Goal: Task Accomplishment & Management: Complete application form

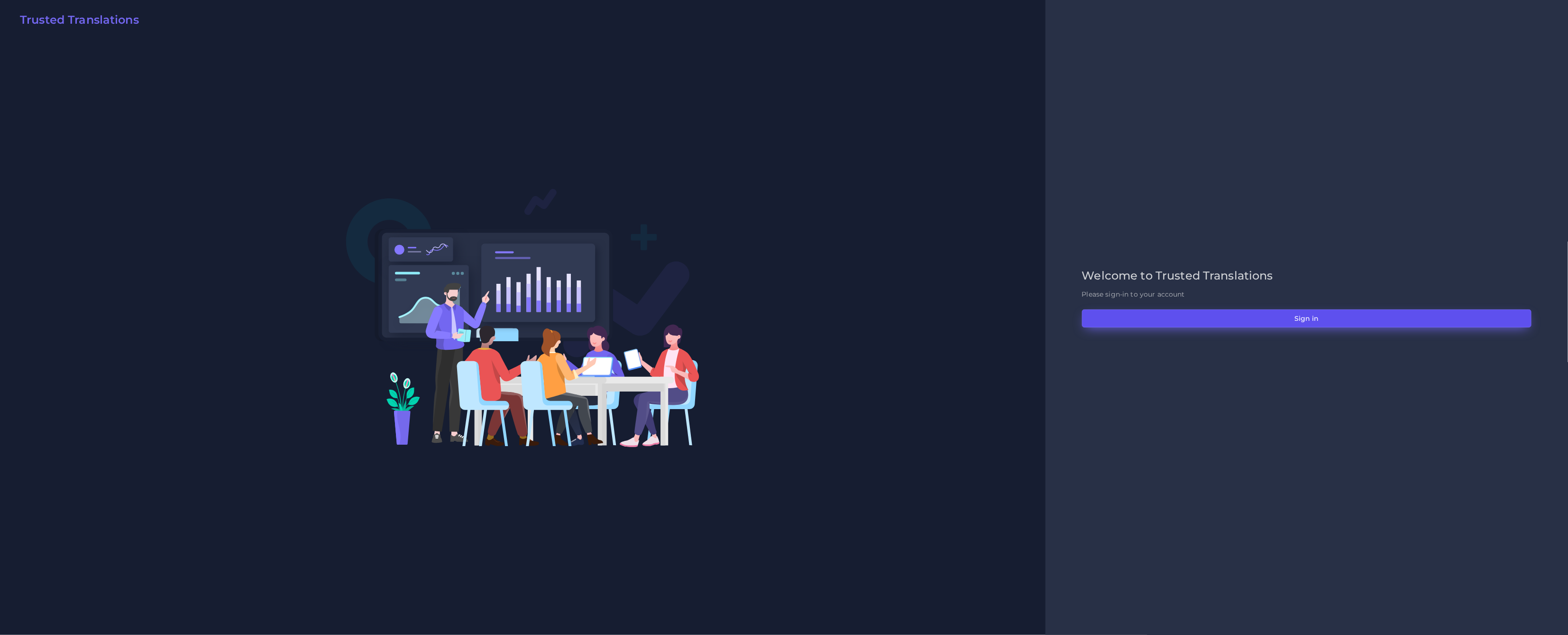
click at [1298, 310] on button "Sign in" at bounding box center [1306, 318] width 449 height 18
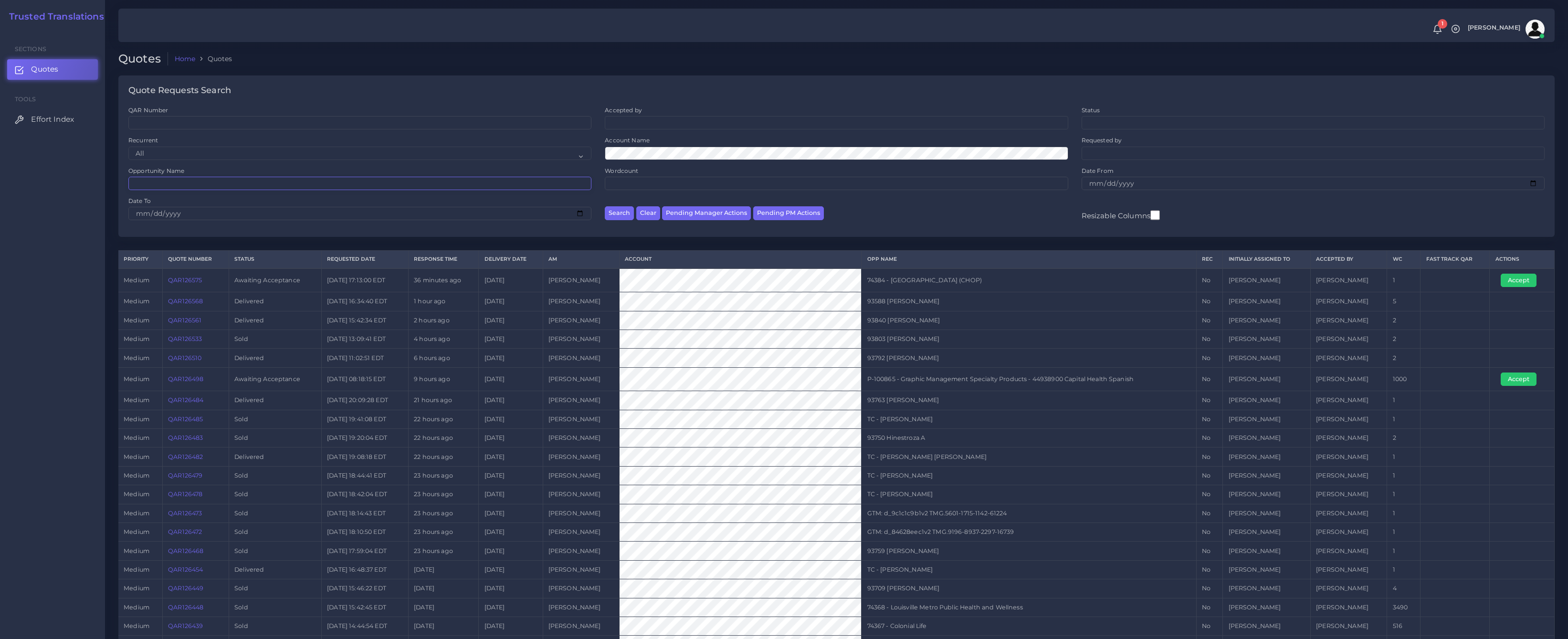
click at [195, 184] on input "Opportunity Name" at bounding box center [360, 183] width 463 height 14
paste input "QAR126262"
type input "QAR126262"
click at [605, 206] on button "Search" at bounding box center [619, 212] width 29 height 14
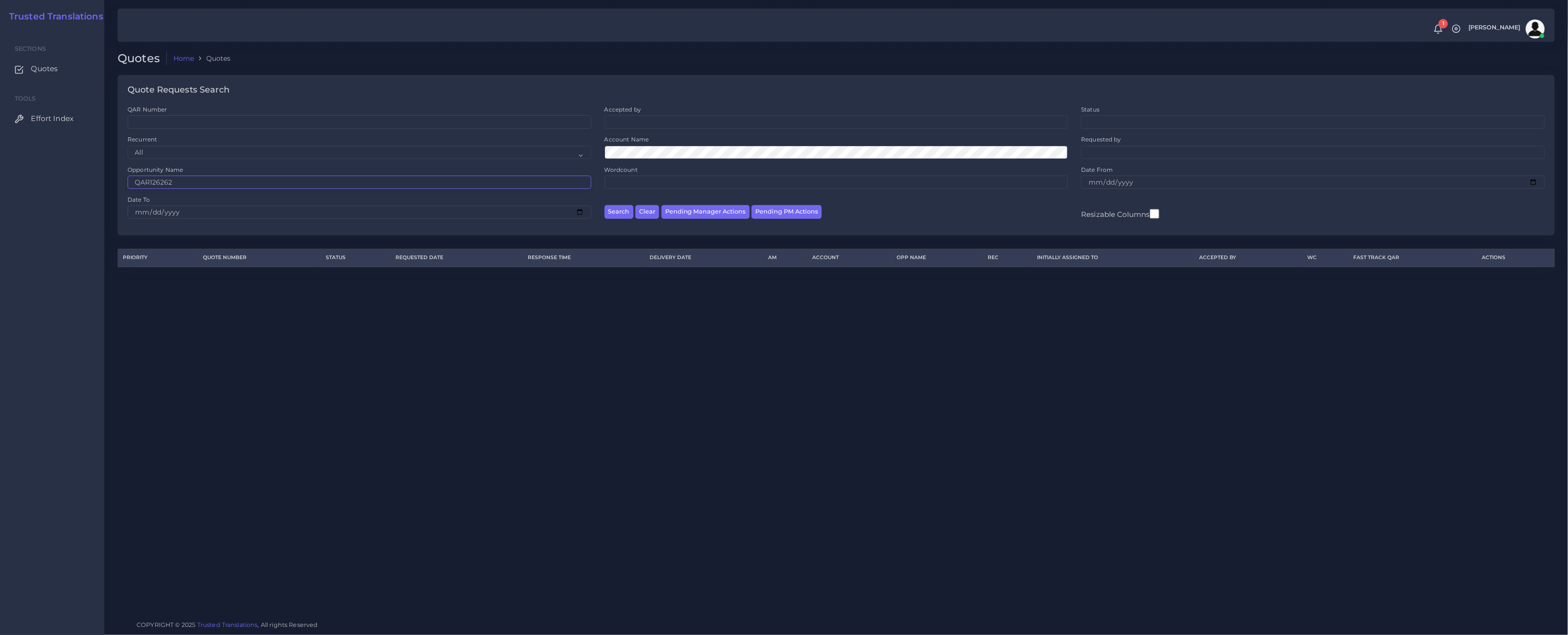
drag, startPoint x: 191, startPoint y: 184, endPoint x: 35, endPoint y: 178, distance: 156.1
click at [43, 179] on body "1 Notifications 1 New Driver Update: Extra Quality renamed to Quality Changed" at bounding box center [784, 317] width 1568 height 635
click at [162, 124] on input "QAR Number" at bounding box center [359, 121] width 464 height 13
paste input "QAR126262"
type input "QAR126262"
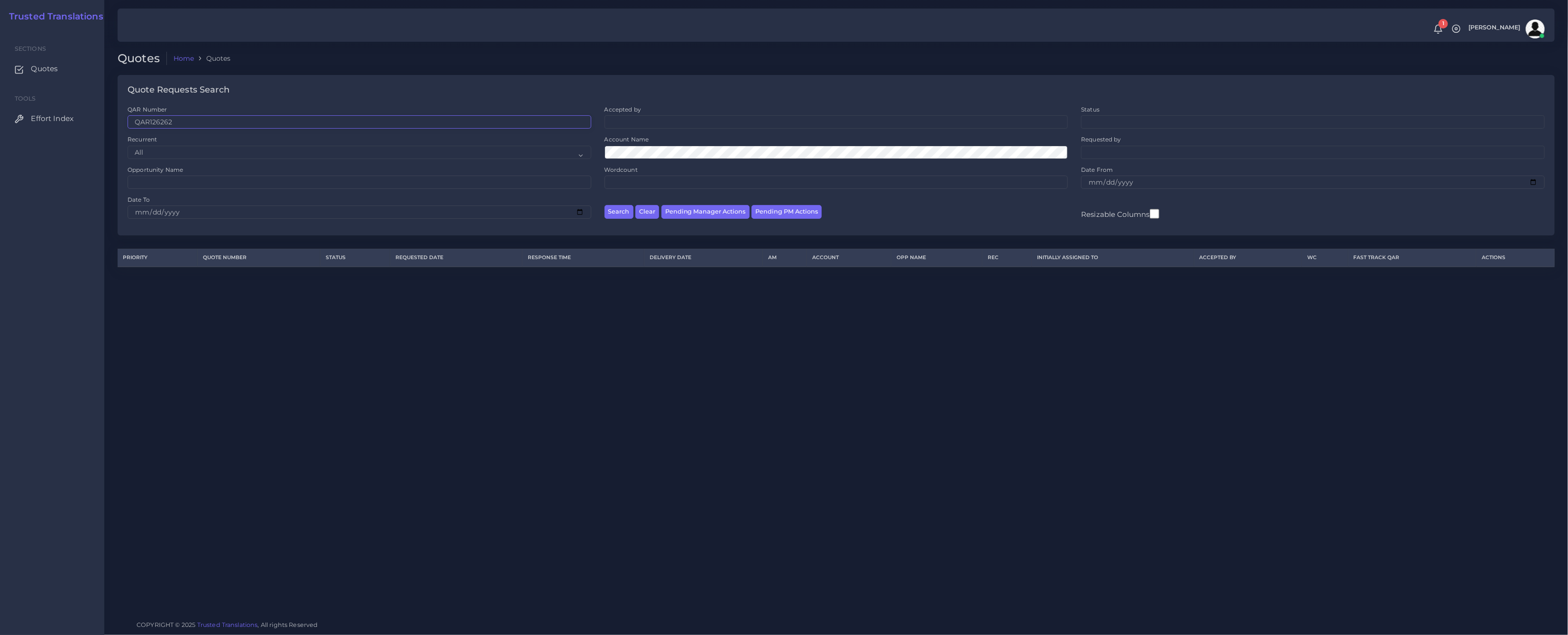
click at [605, 205] on button "Search" at bounding box center [619, 211] width 29 height 13
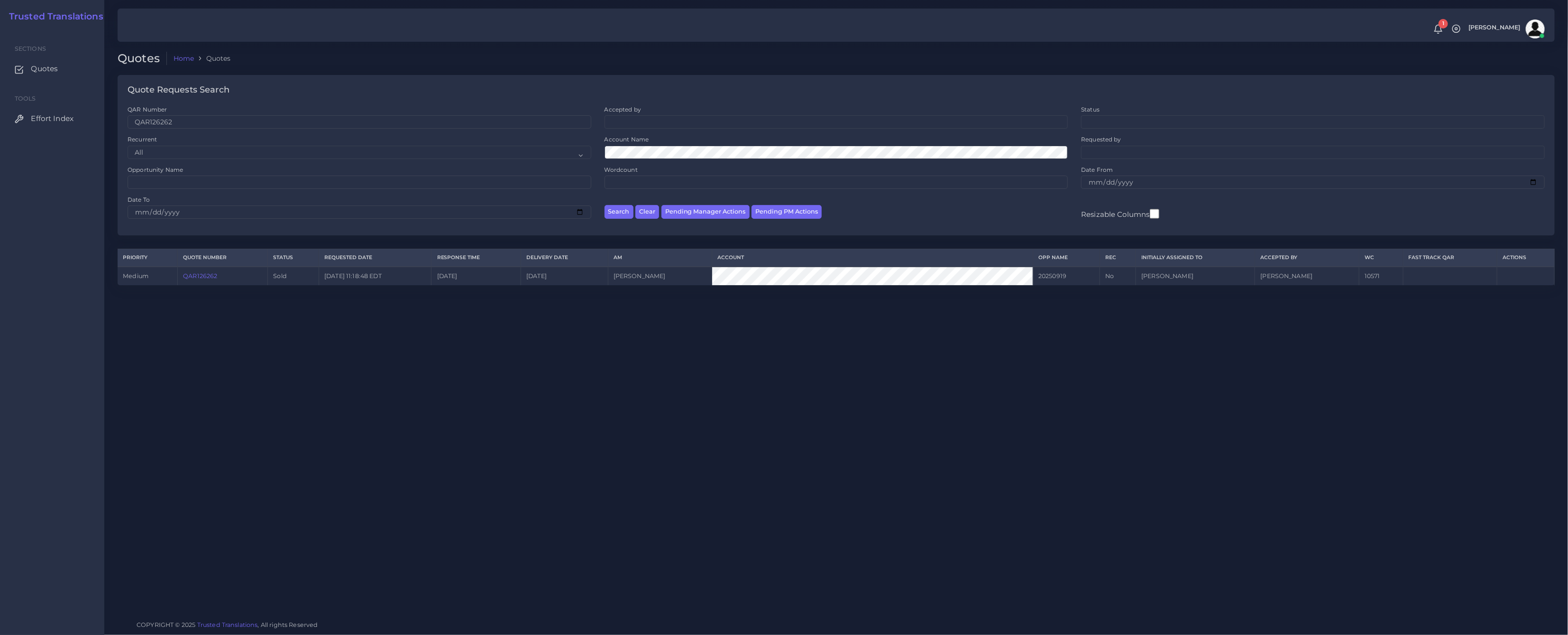
click at [208, 275] on link "QAR126262" at bounding box center [200, 275] width 34 height 7
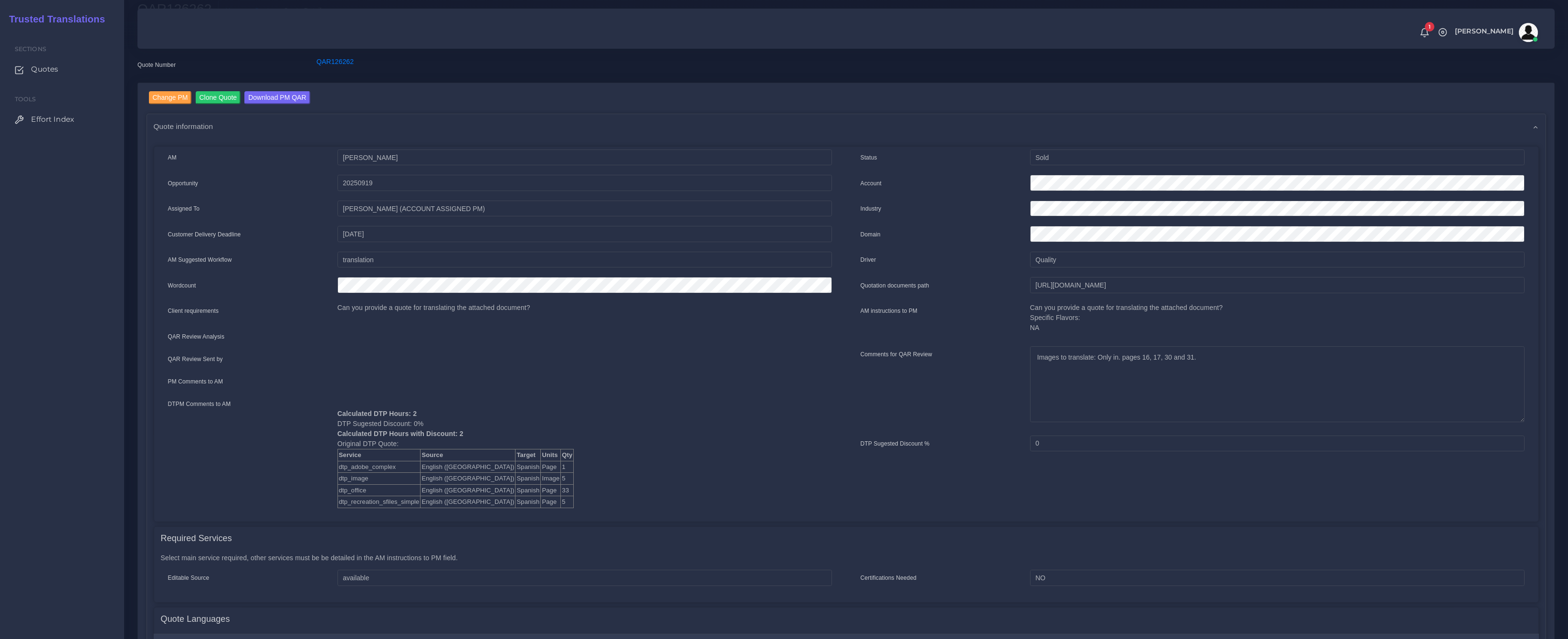
scroll to position [37, 0]
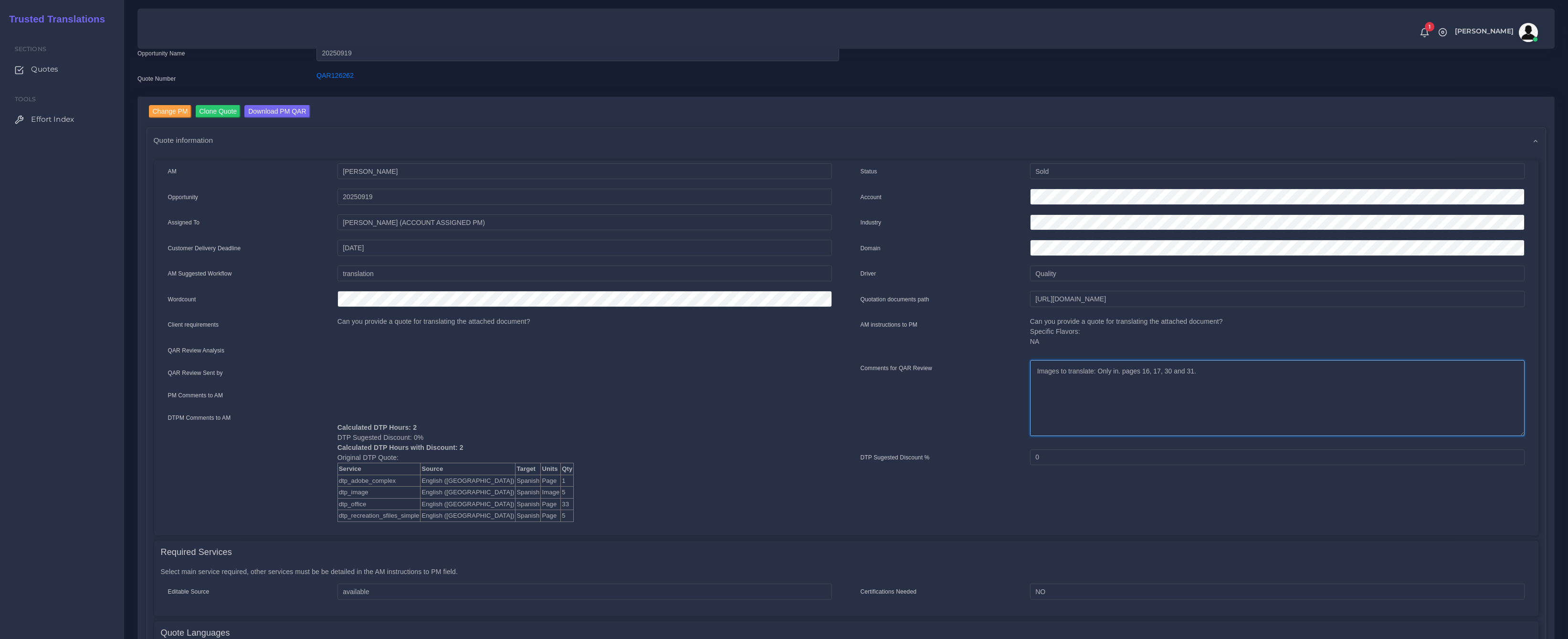
drag, startPoint x: 1208, startPoint y: 371, endPoint x: 1125, endPoint y: 368, distance: 83.1
click at [1125, 368] on textarea "Images to translate: Only in. pages 16, 17, 30 and 31." at bounding box center [1277, 397] width 494 height 76
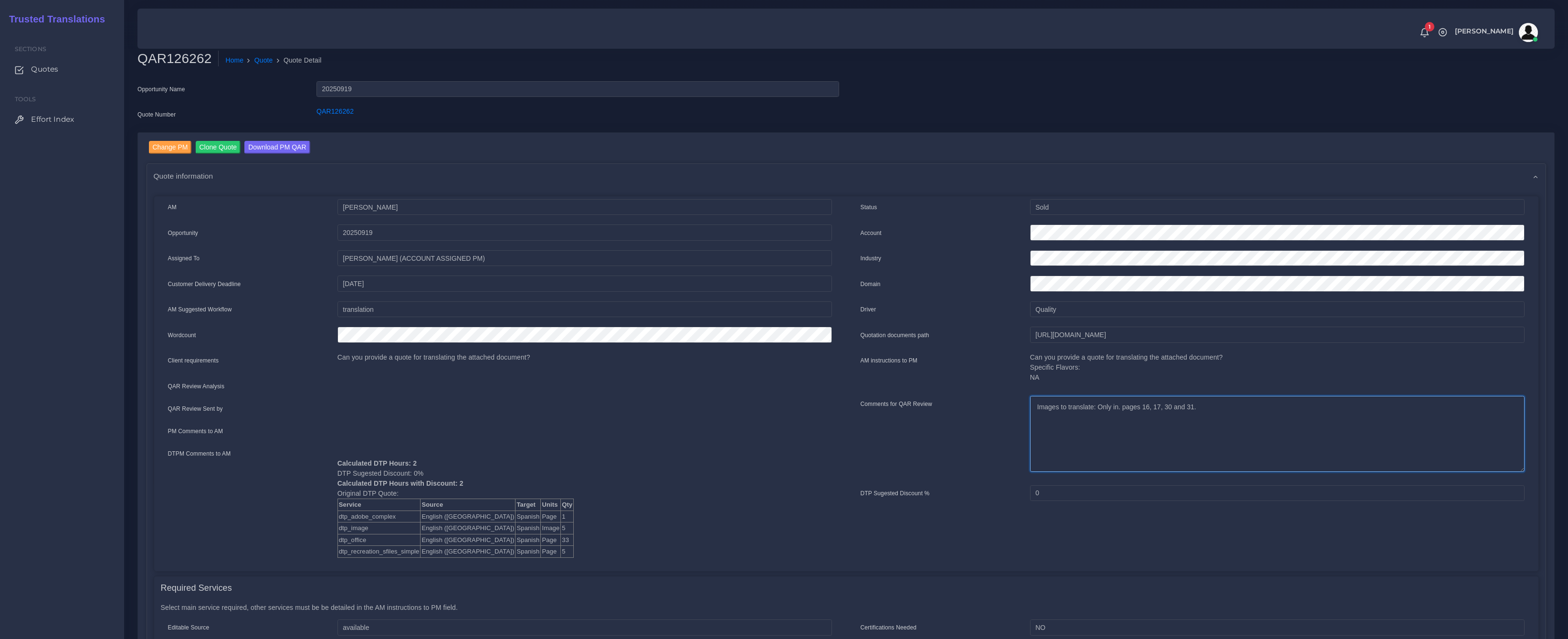
scroll to position [0, 0]
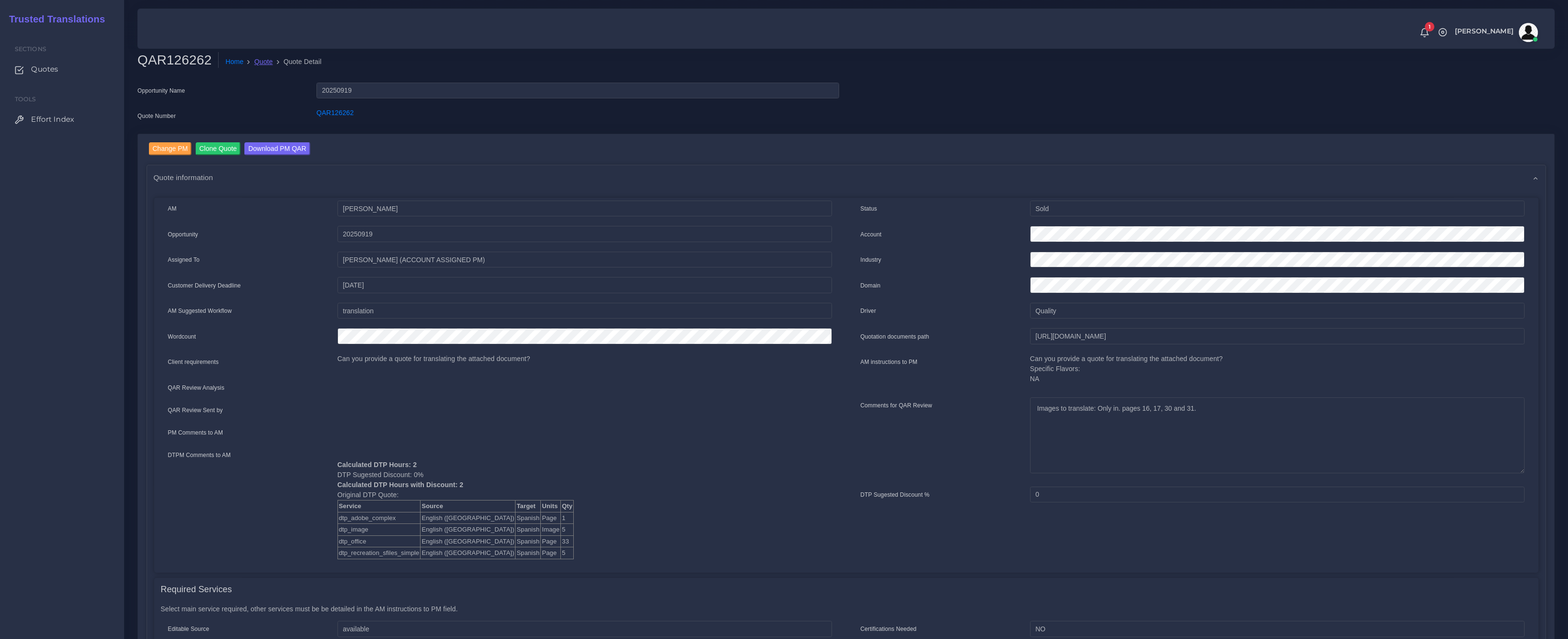
click at [271, 62] on link "Quote" at bounding box center [263, 61] width 18 height 10
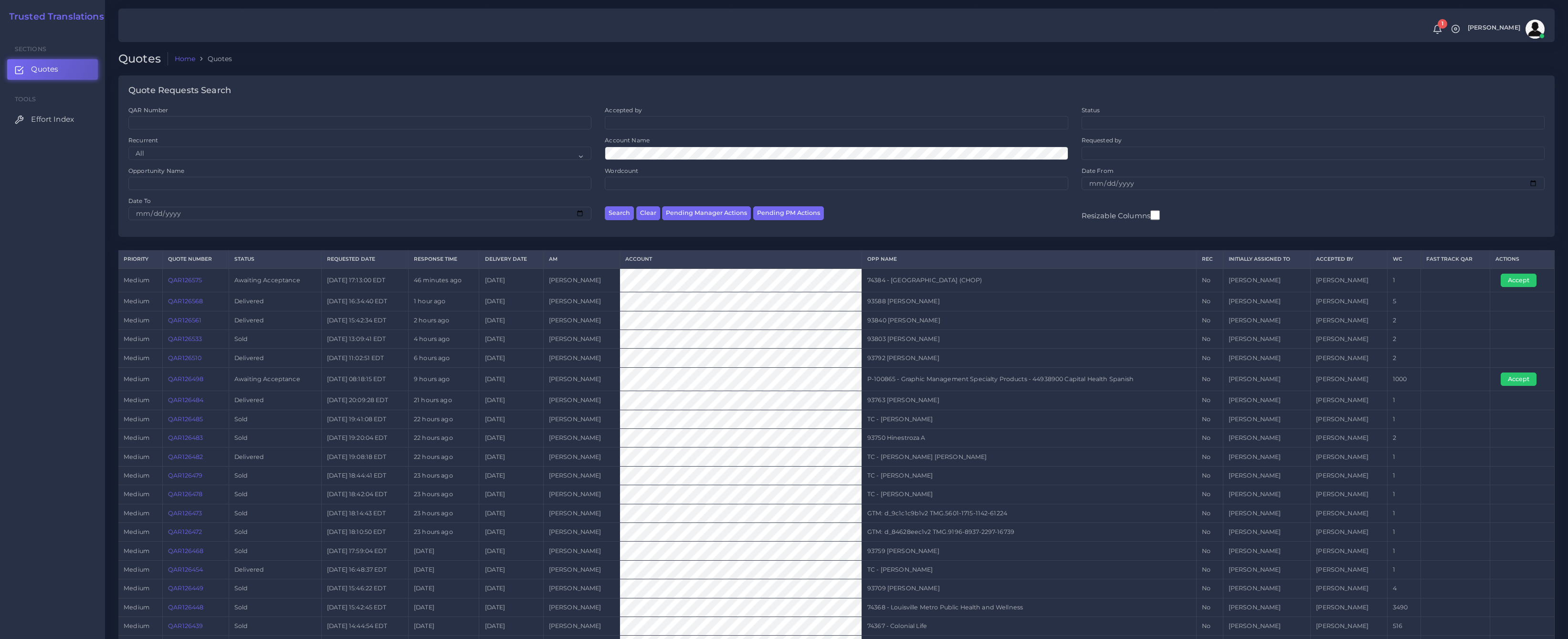
click at [872, 278] on td "74384 - [GEOGRAPHIC_DATA] (CHOP)" at bounding box center [1028, 280] width 334 height 24
copy td "74384"
click at [1526, 280] on button "Accept" at bounding box center [1518, 280] width 36 height 14
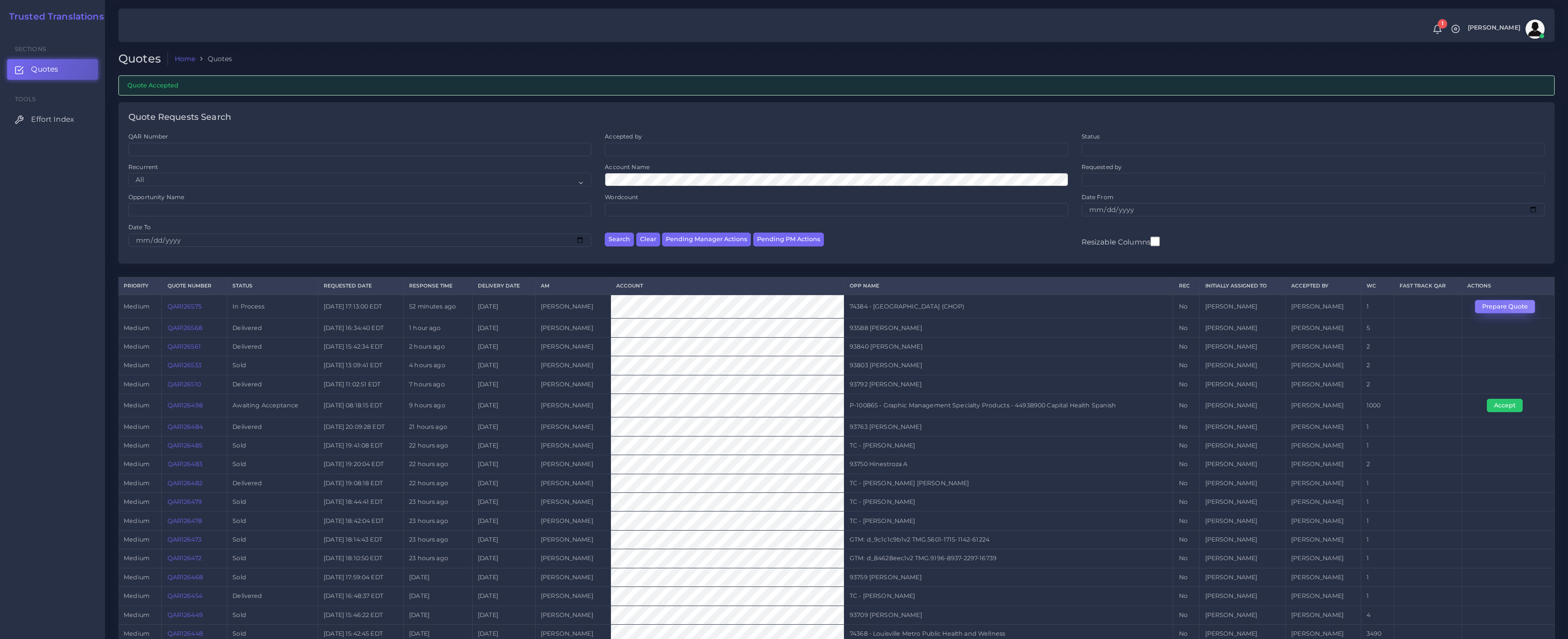
click at [1493, 309] on button "Prepare Quote" at bounding box center [1504, 306] width 60 height 14
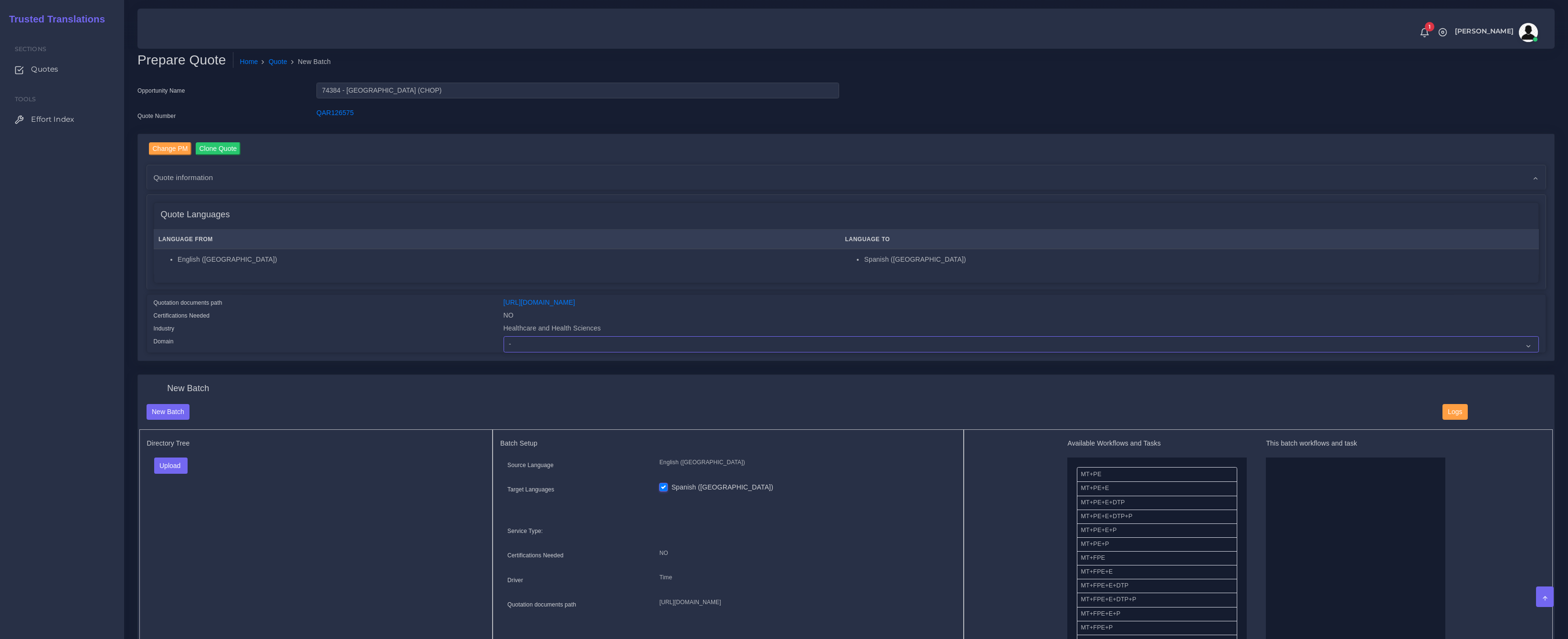
click at [561, 344] on select "- Advertising and Media Agriculture, Forestry and Fishing Architecture, Buildin…" at bounding box center [1021, 344] width 1035 height 16
select select "Healthcare and Health Sciences"
click at [503, 336] on select "- Advertising and Media Agriculture, Forestry and Fishing Architecture, Buildin…" at bounding box center [1021, 344] width 1035 height 16
click at [372, 558] on div "Directory Tree Upload Folder Files un/check all" at bounding box center [316, 546] width 353 height 235
click at [171, 464] on button "Upload" at bounding box center [171, 465] width 33 height 16
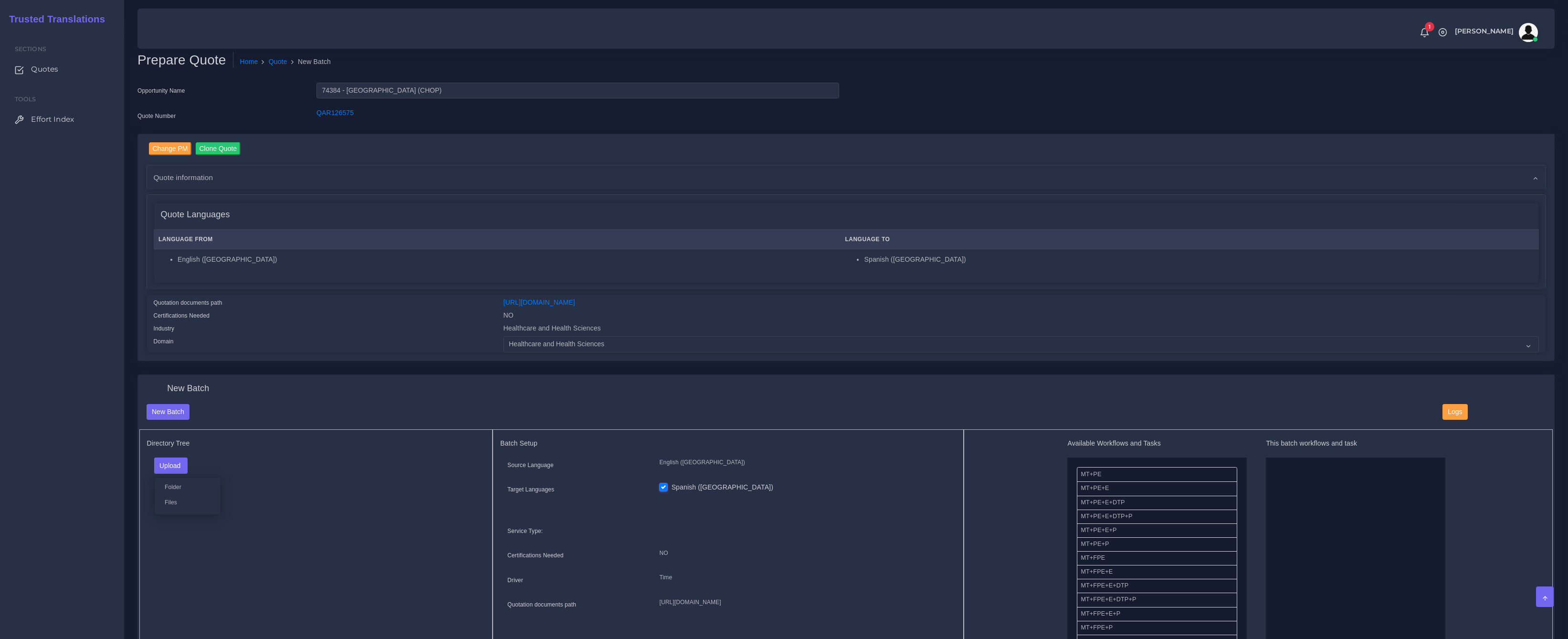
click at [185, 507] on div "Folder Files" at bounding box center [187, 496] width 67 height 38
click at [166, 464] on button "Upload" at bounding box center [171, 465] width 33 height 16
click at [164, 499] on label "Files" at bounding box center [187, 502] width 66 height 12
click at [234, 544] on div "Directory Tree Upload Folder Files un/check all" at bounding box center [316, 546] width 353 height 235
click at [173, 463] on button "Upload" at bounding box center [171, 465] width 33 height 16
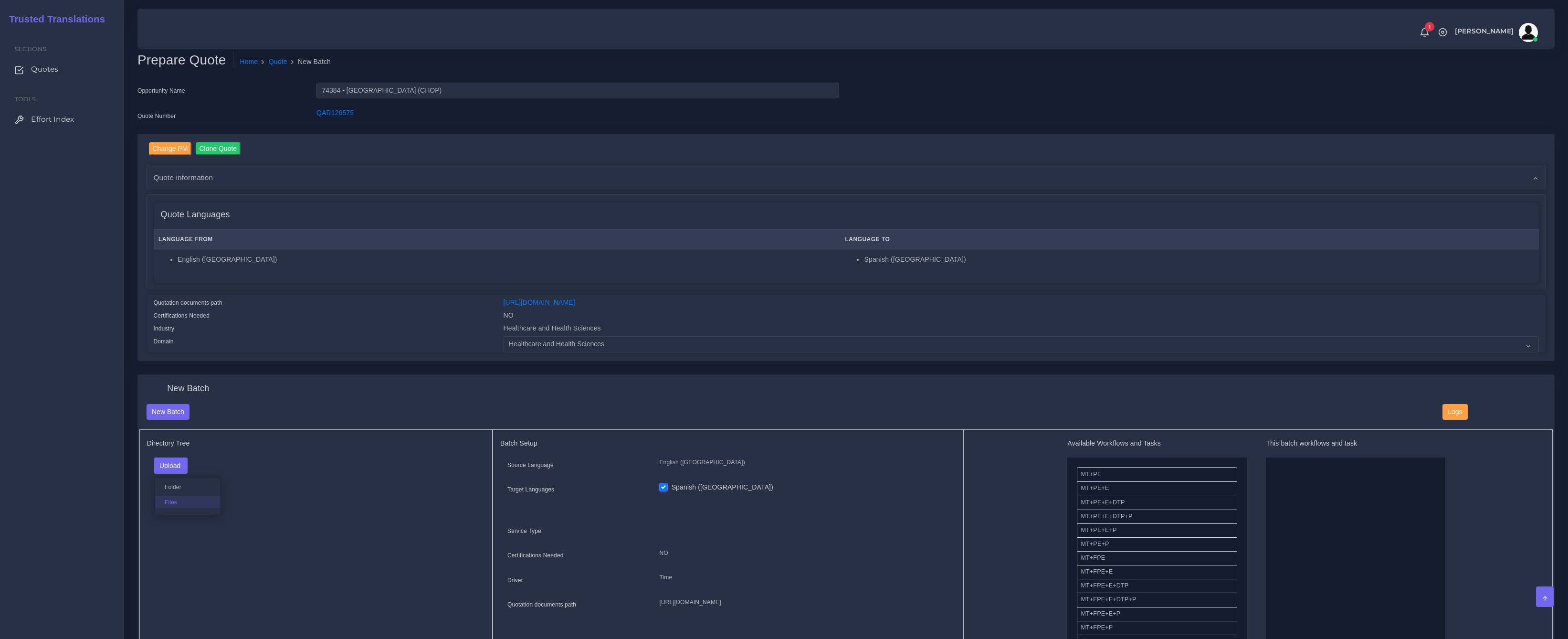
click at [169, 502] on label "Files" at bounding box center [187, 502] width 66 height 12
click at [234, 498] on div "Directory Tree Upload Folder Files un/check all" at bounding box center [316, 546] width 353 height 235
click at [191, 531] on div "Directory Tree Upload Folder Files un/check all" at bounding box center [316, 546] width 353 height 235
click at [183, 470] on button "Upload" at bounding box center [171, 465] width 33 height 16
click at [174, 499] on label "Files" at bounding box center [187, 502] width 66 height 12
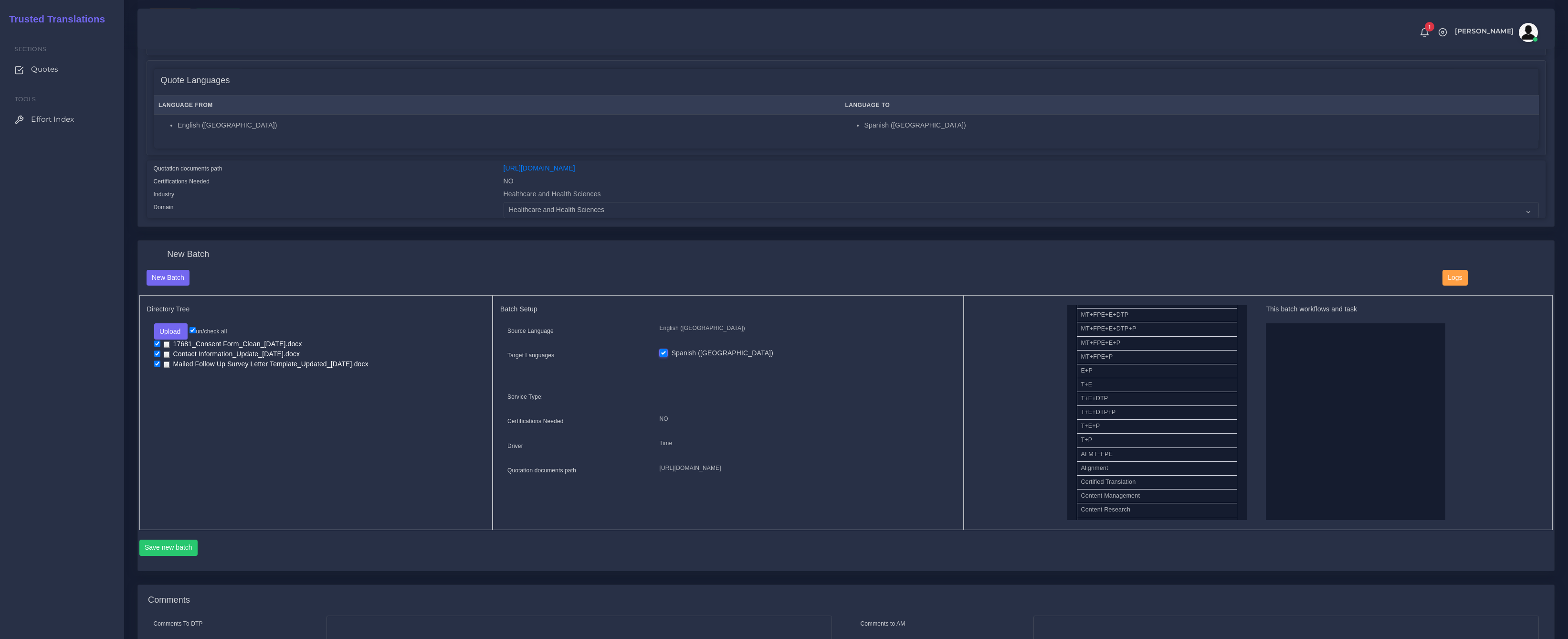
scroll to position [197, 0]
drag, startPoint x: 1104, startPoint y: 358, endPoint x: 1277, endPoint y: 371, distance: 173.5
drag, startPoint x: 1096, startPoint y: 367, endPoint x: 1271, endPoint y: 390, distance: 176.5
click at [173, 550] on button "Save new batch" at bounding box center [169, 547] width 59 height 16
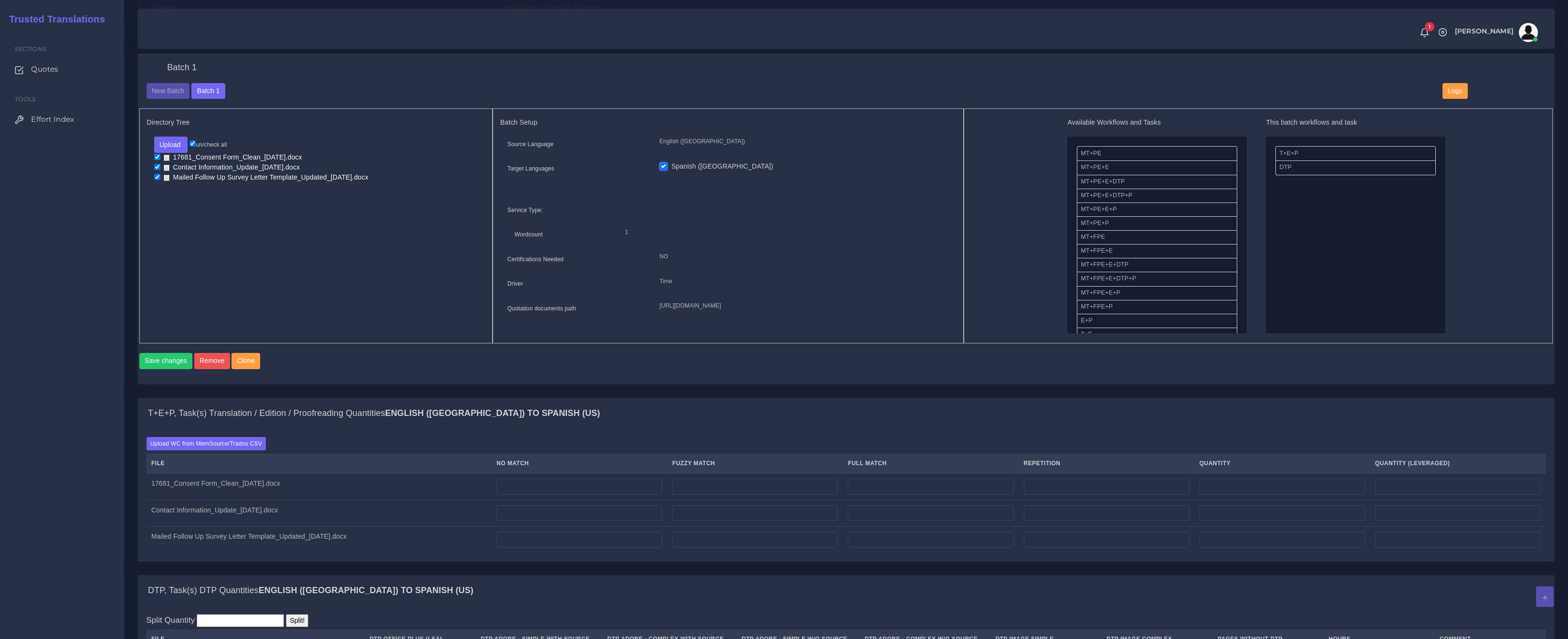
scroll to position [321, 0]
click at [195, 448] on label "Upload WC from MemSource/Trados CSV" at bounding box center [207, 442] width 120 height 13
click at [0, 0] on input "Upload WC from MemSource/Trados CSV" at bounding box center [0, 0] width 0 height 0
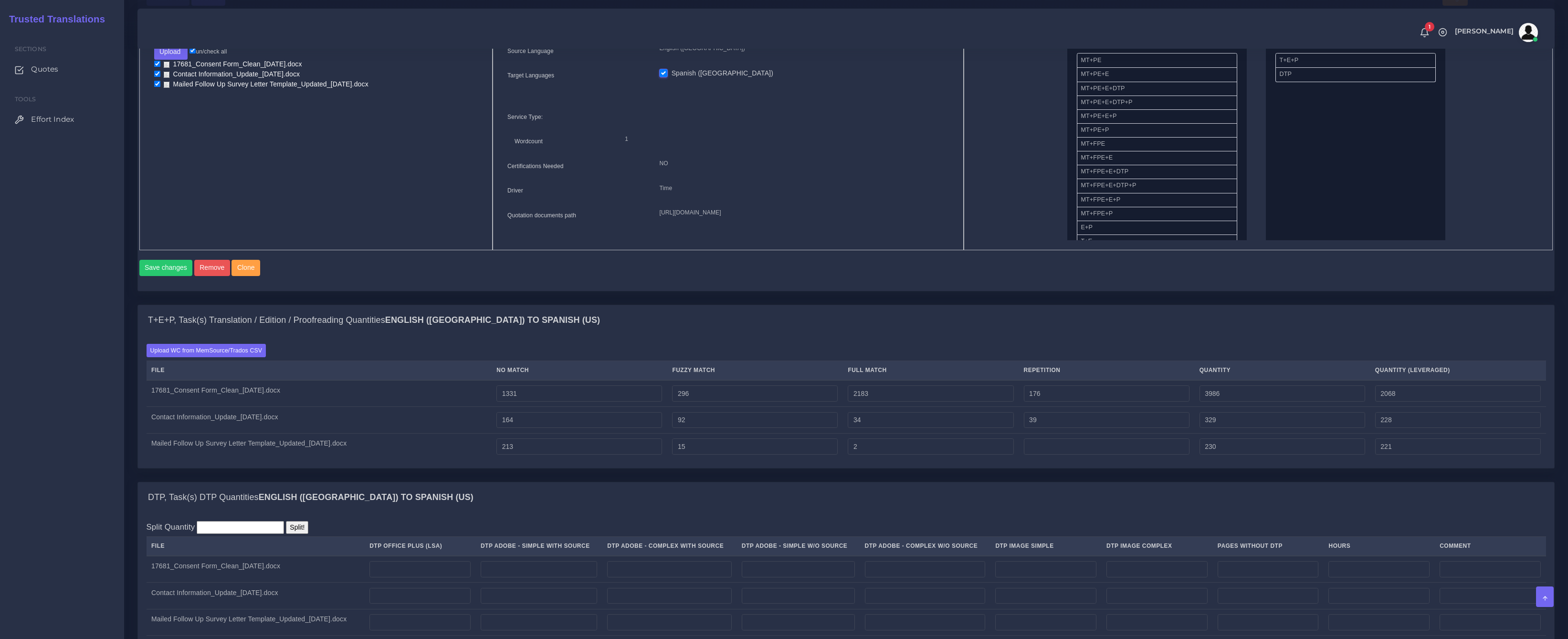
scroll to position [576, 0]
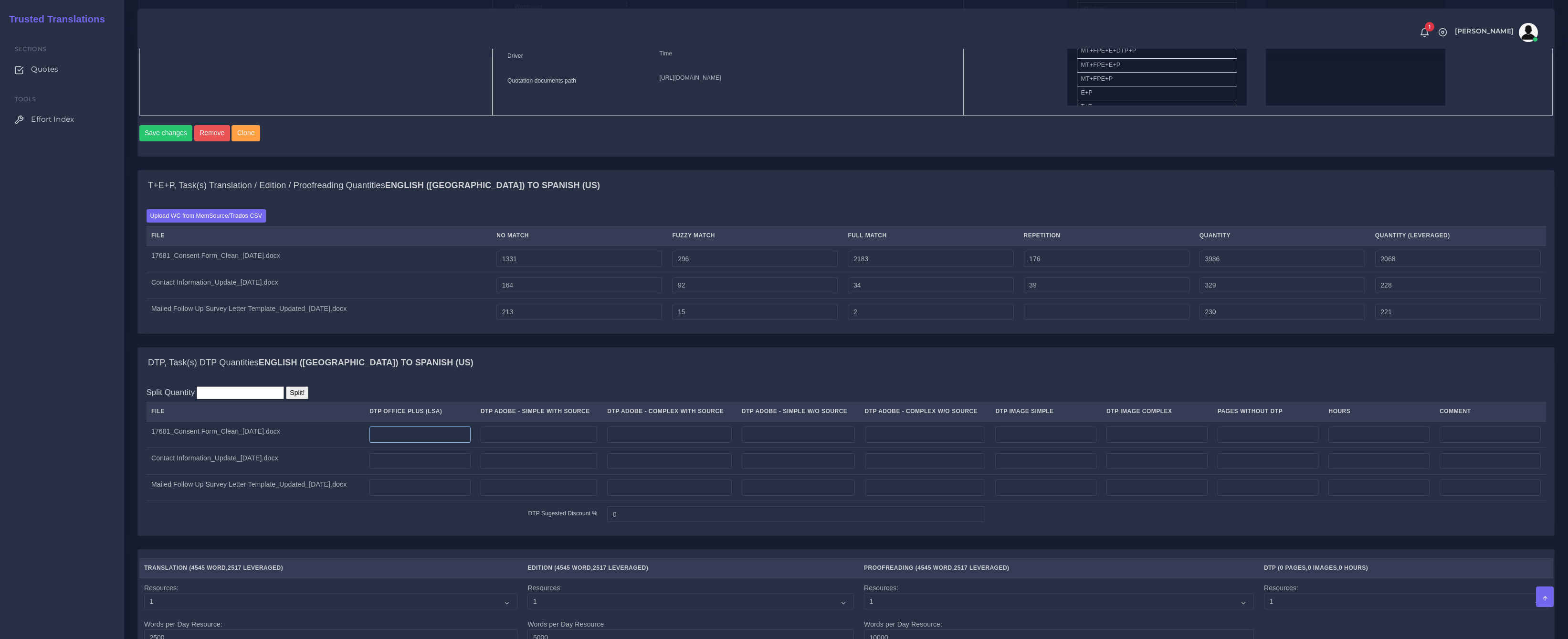
click at [467, 443] on input "number" at bounding box center [420, 434] width 101 height 16
type input "13"
click at [451, 468] on input "number" at bounding box center [420, 461] width 101 height 16
type input "4"
click at [449, 495] on input "number" at bounding box center [420, 487] width 101 height 16
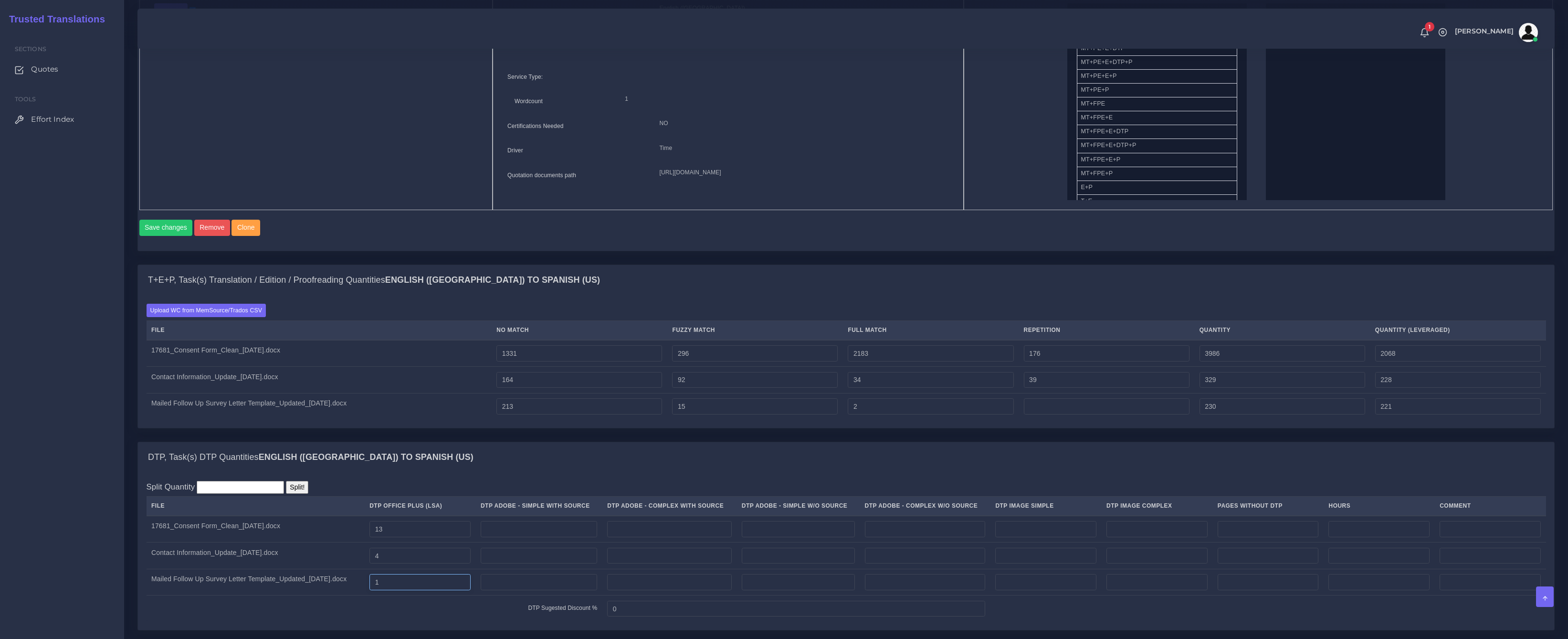
scroll to position [1067, 0]
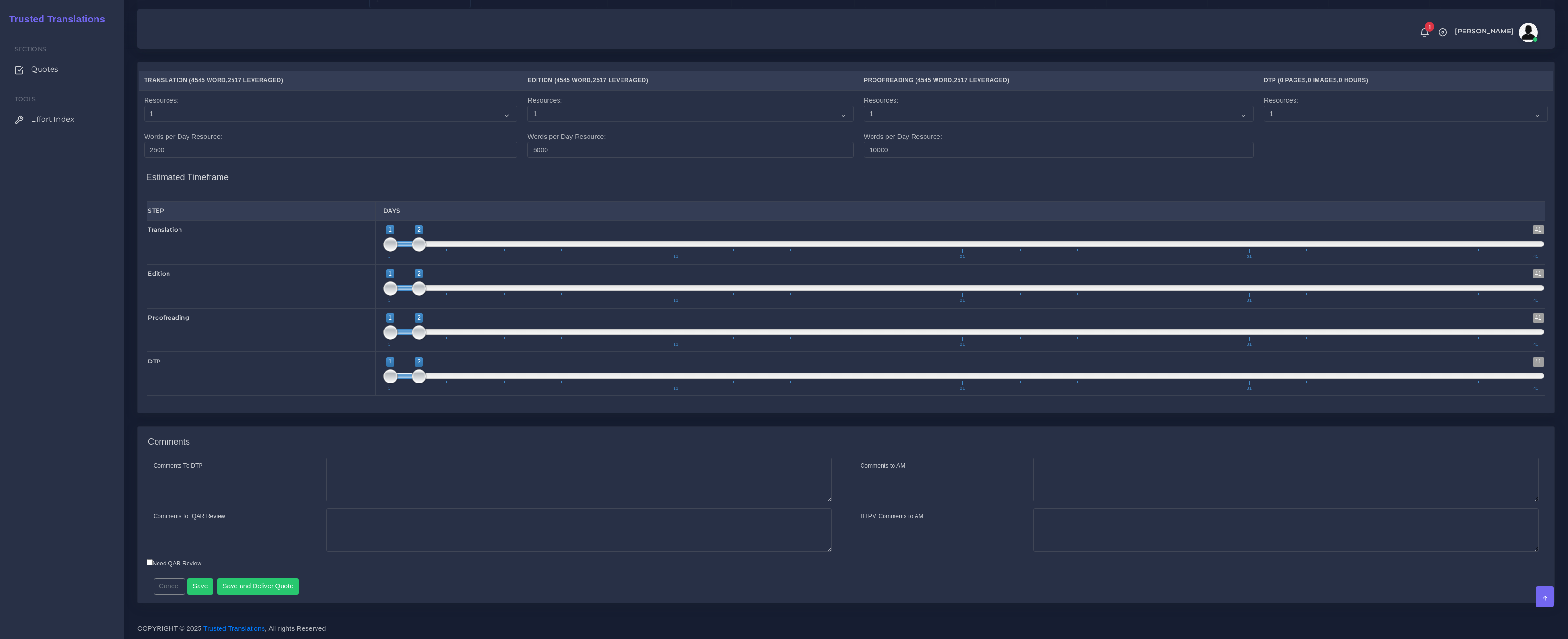
type input "1"
click at [381, 475] on textarea "Comments To DTP" at bounding box center [578, 479] width 505 height 44
drag, startPoint x: 445, startPoint y: 476, endPoint x: 6, endPoint y: 426, distance: 441.8
paste textarea "A few phrases in red font color in "Mailed Follow Up Survey" file should stay i…"
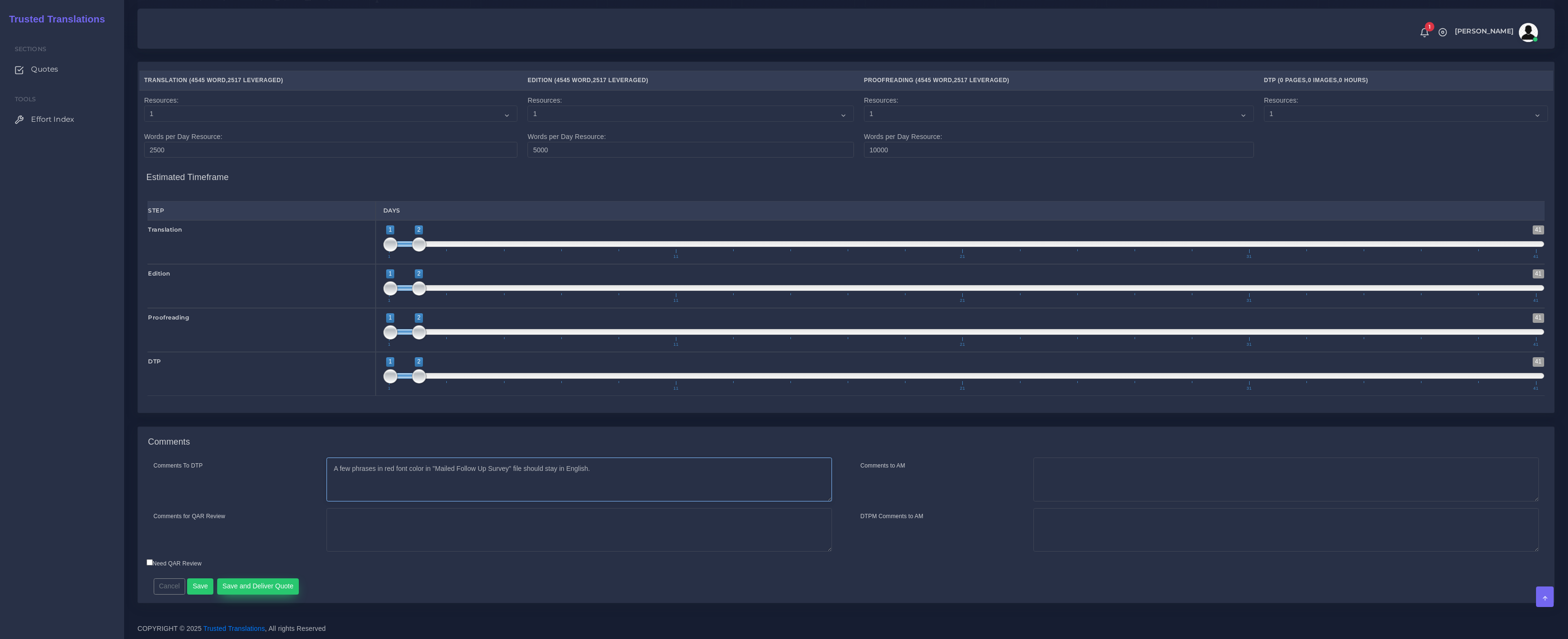
type textarea "A few phrases in red font color in "Mailed Follow Up Survey" file should stay i…"
click at [237, 582] on button "Save and Deliver Quote" at bounding box center [258, 586] width 82 height 16
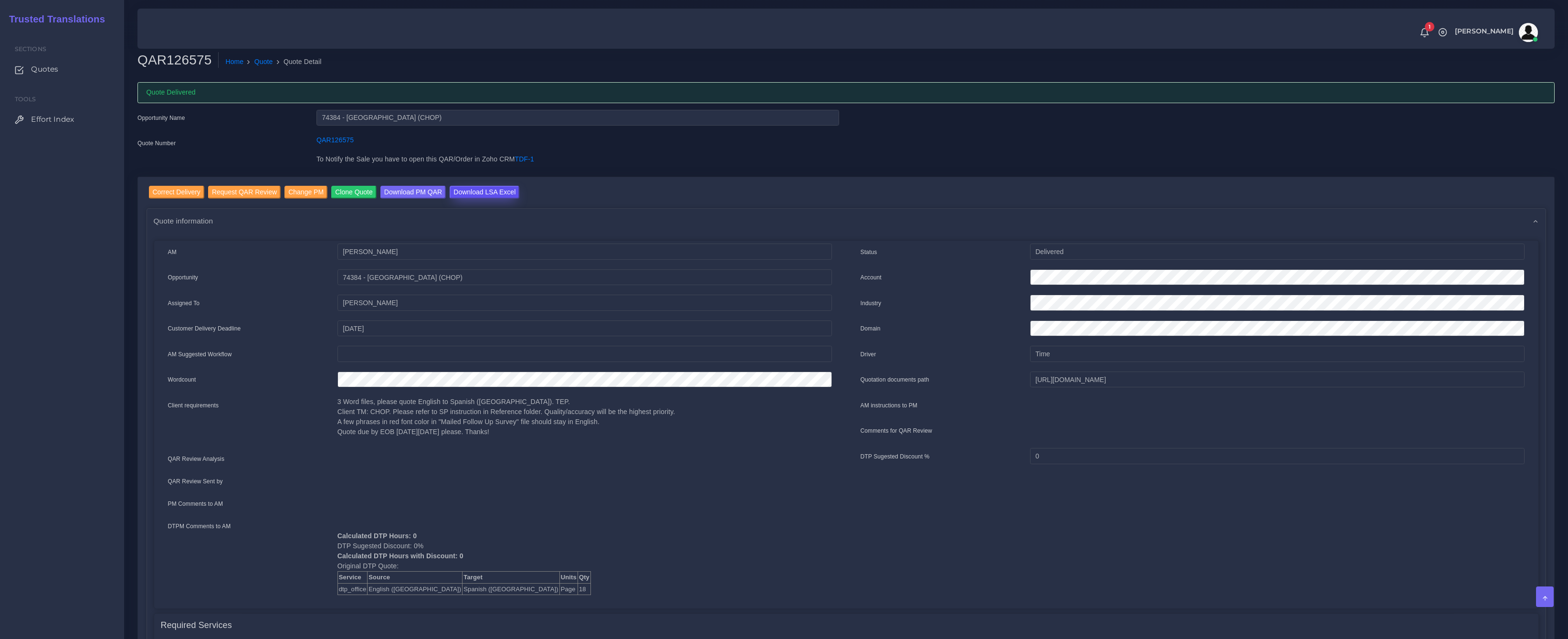
click at [481, 195] on input "Download LSA Excel" at bounding box center [484, 192] width 69 height 13
click at [262, 67] on ol "Home Quote Quote Detail" at bounding box center [707, 61] width 978 height 20
click at [262, 62] on link "Quote" at bounding box center [263, 61] width 18 height 10
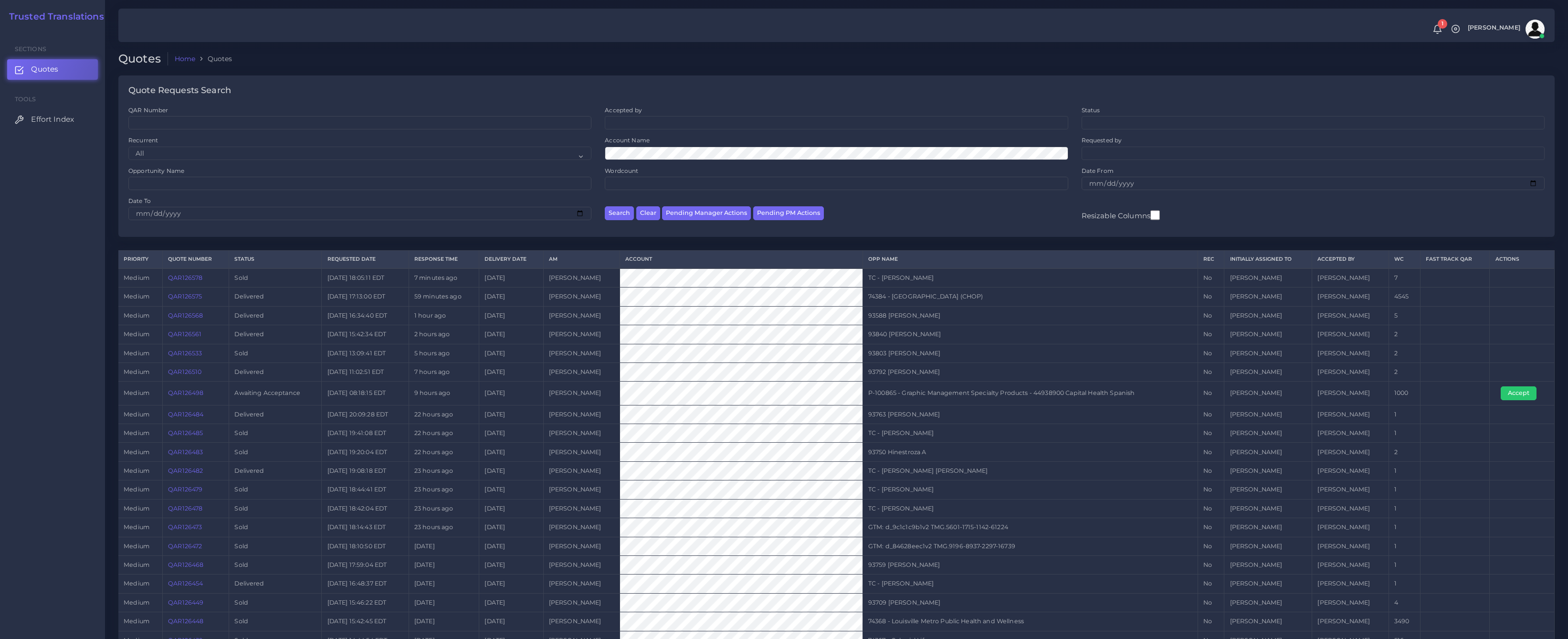
drag, startPoint x: 1422, startPoint y: 392, endPoint x: 310, endPoint y: 400, distance: 1112.0
click at [333, 401] on tr "medium QAR126498 Awaiting Acceptance [DATE] 08:18:15 EDT 9 hours ago [DATE] [PE…" at bounding box center [836, 392] width 1436 height 23
drag, startPoint x: 218, startPoint y: 394, endPoint x: 173, endPoint y: 394, distance: 45.0
click at [173, 394] on td "QAR126498" at bounding box center [195, 392] width 66 height 23
copy link "AR126498"
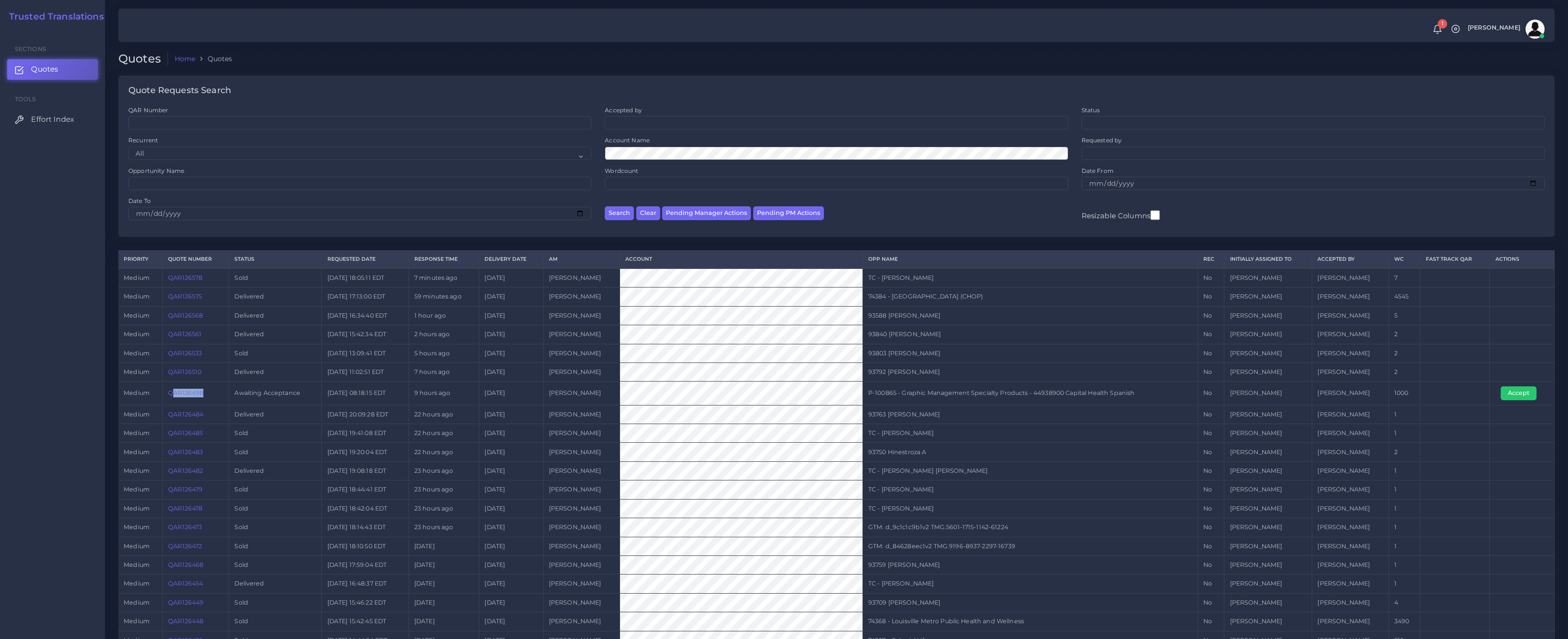
click at [210, 396] on td "QAR126498" at bounding box center [195, 392] width 66 height 23
drag, startPoint x: 222, startPoint y: 390, endPoint x: 168, endPoint y: 392, distance: 54.0
click at [168, 392] on td "QAR126498" at bounding box center [195, 392] width 66 height 23
copy link "QAR126498"
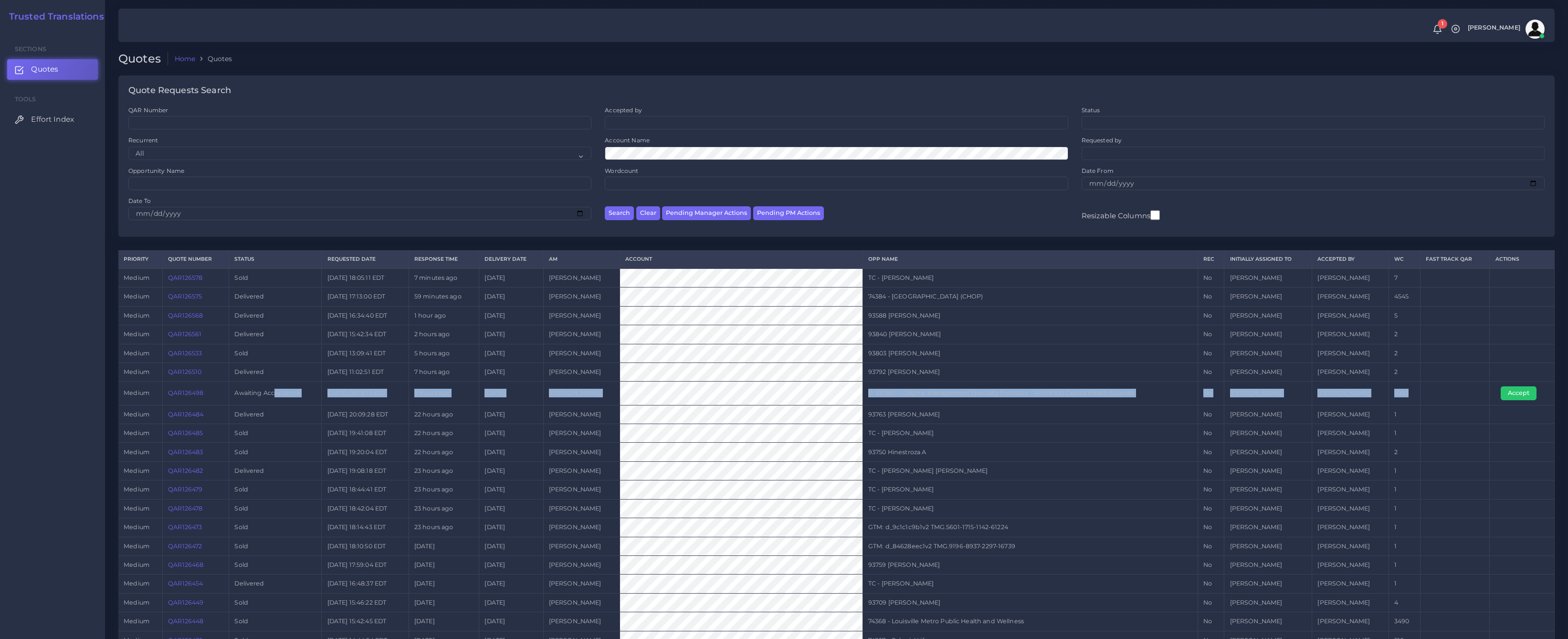
drag, startPoint x: 1460, startPoint y: 387, endPoint x: 169, endPoint y: 392, distance: 1291.0
click at [263, 392] on tr "medium QAR126498 Awaiting Acceptance [DATE] 08:18:15 EDT 9 hours ago [DATE] [PE…" at bounding box center [836, 392] width 1436 height 23
click at [191, 394] on link "QAR126498" at bounding box center [186, 392] width 35 height 7
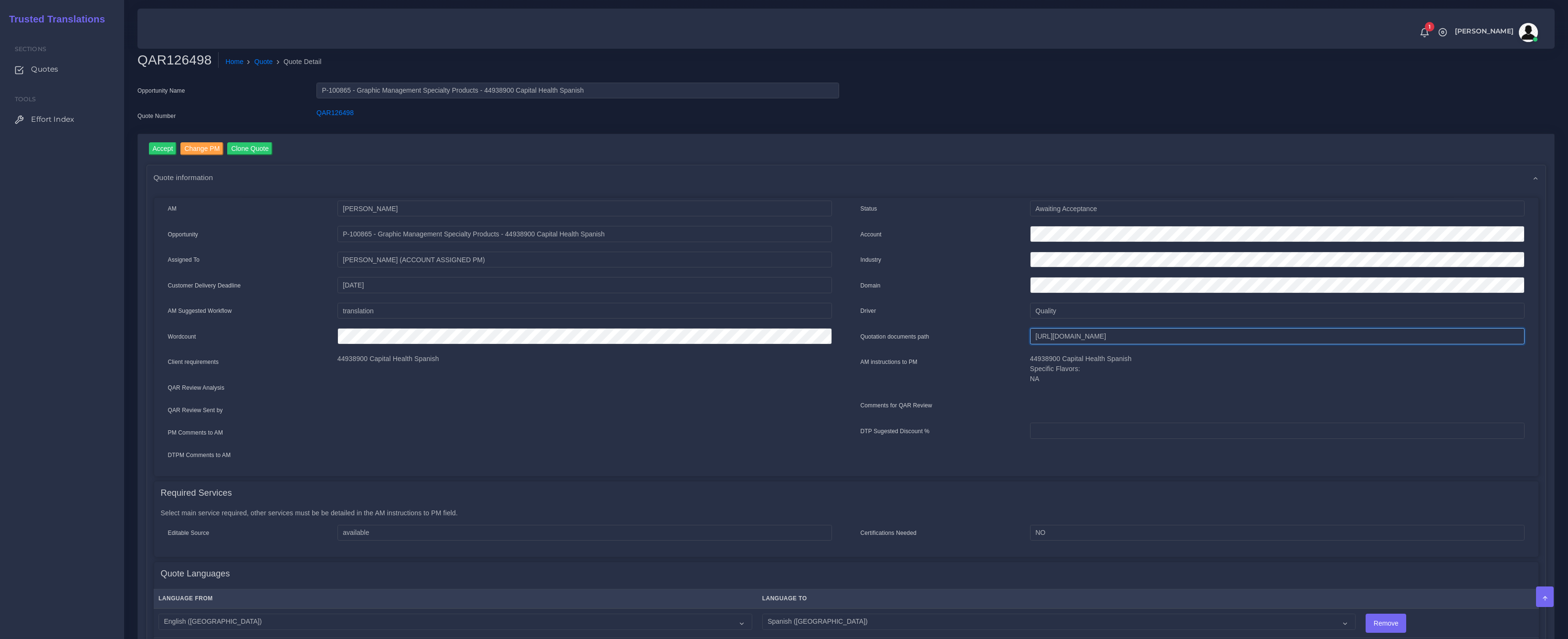
click at [1072, 341] on input "[URL][DOMAIN_NAME]" at bounding box center [1277, 336] width 494 height 16
click at [161, 152] on input "Accept" at bounding box center [163, 148] width 28 height 13
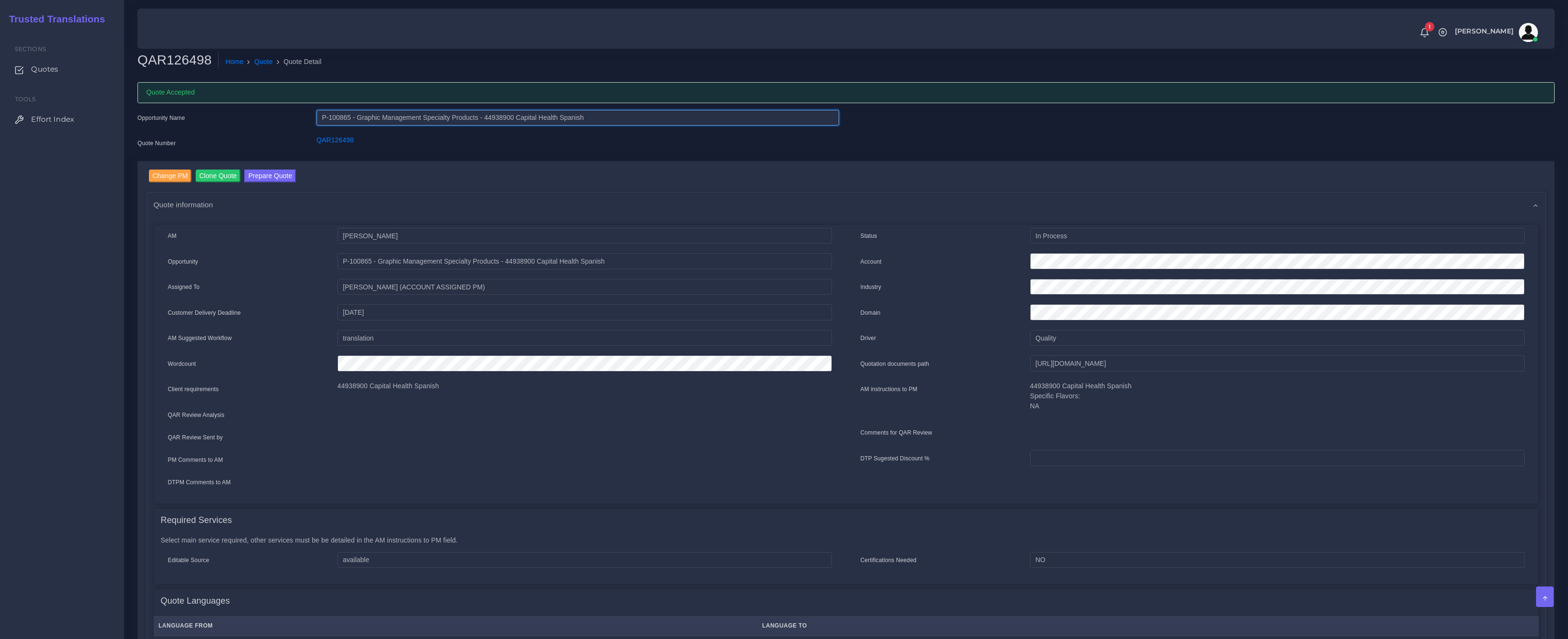
drag, startPoint x: 487, startPoint y: 118, endPoint x: 360, endPoint y: 115, distance: 127.0
click at [360, 115] on input "P-100865 - Graphic Management Specialty Products - 44938900 Capital Health Span…" at bounding box center [577, 118] width 522 height 16
click at [276, 179] on button "Prepare Quote" at bounding box center [270, 176] width 52 height 13
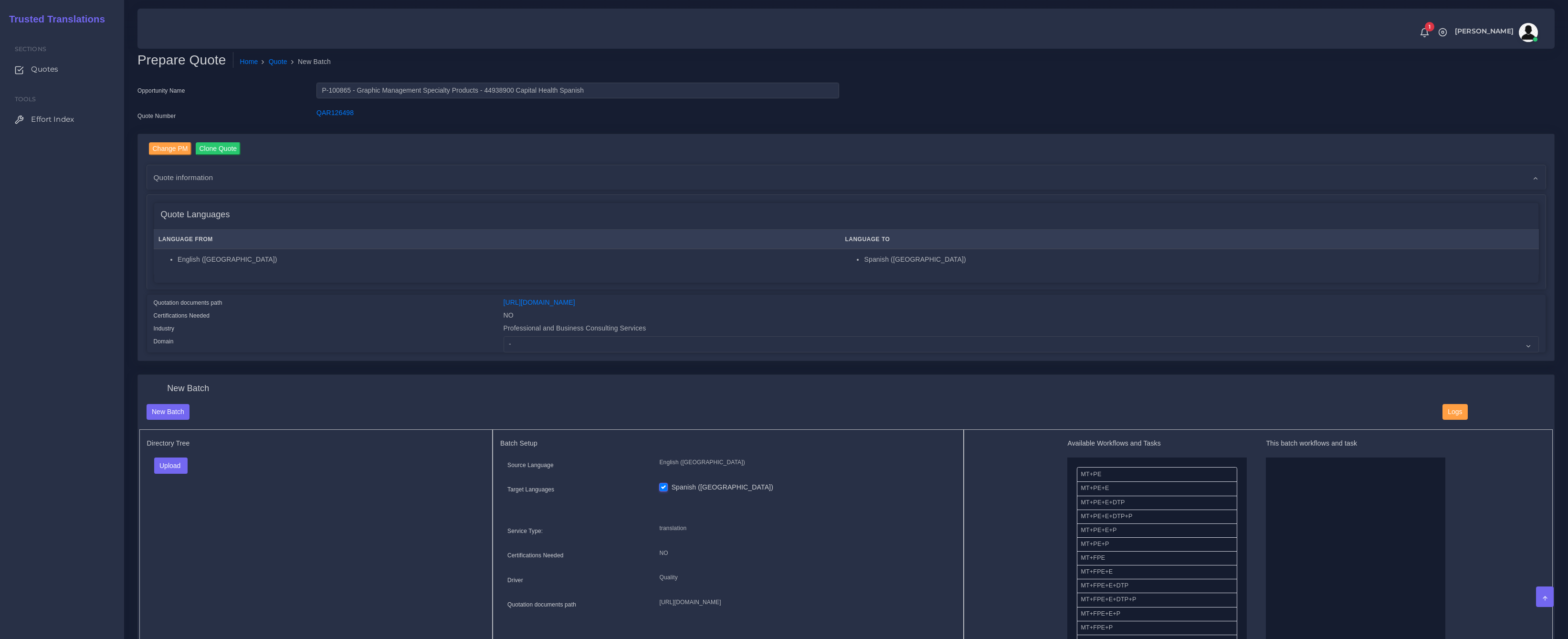
click at [448, 181] on div "Quote information" at bounding box center [845, 177] width 1398 height 25
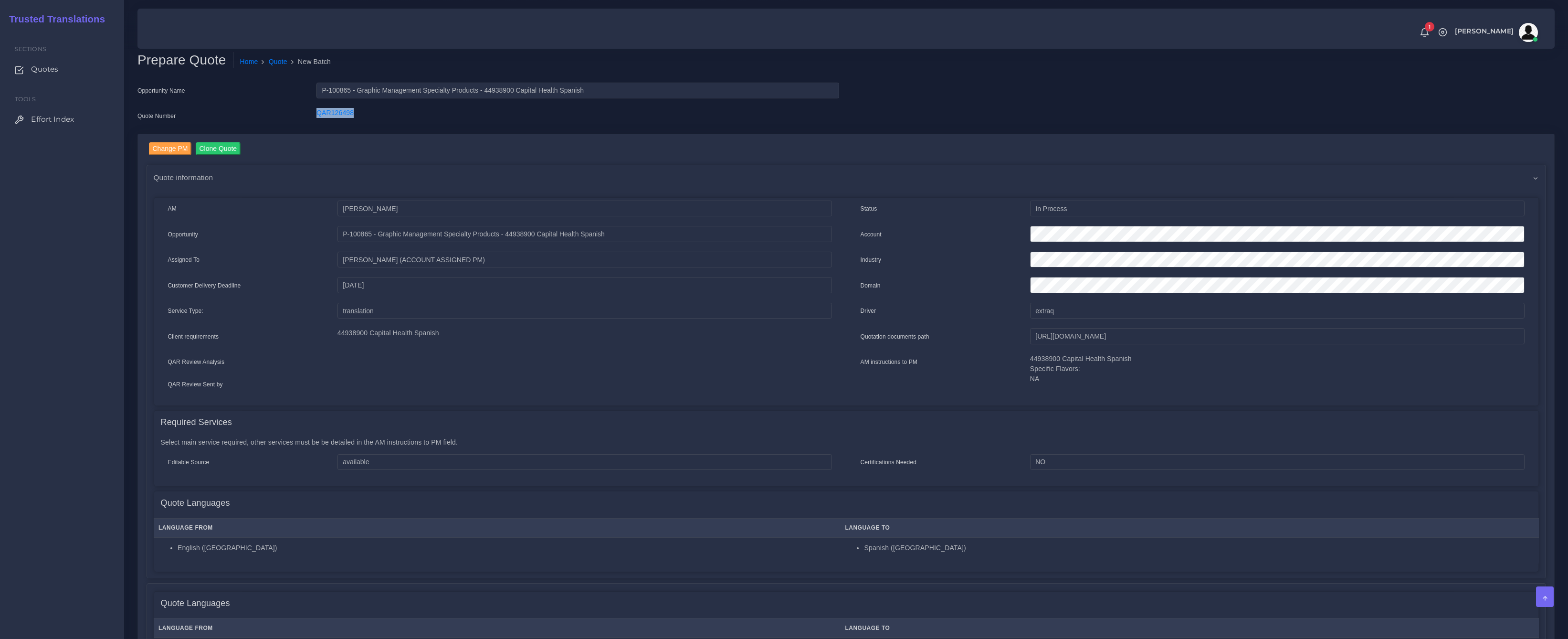
drag, startPoint x: 378, startPoint y: 120, endPoint x: 297, endPoint y: 112, distance: 81.4
click at [297, 112] on div "Quote Number QAR126498" at bounding box center [488, 117] width 716 height 19
copy div "QAR126498"
click at [447, 141] on div "Change PM Clone Quote Quote information AM [PERSON_NAME] Opportunity -" at bounding box center [845, 441] width 1416 height 615
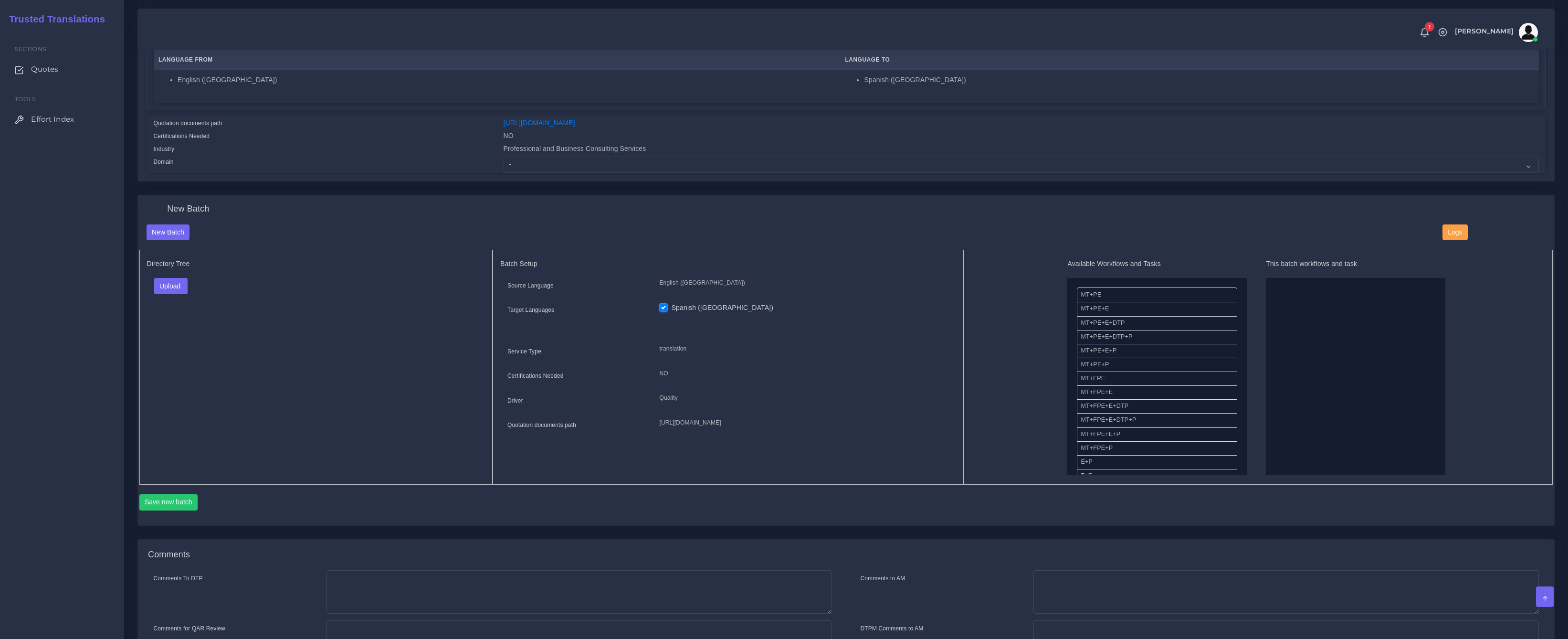
scroll to position [679, 0]
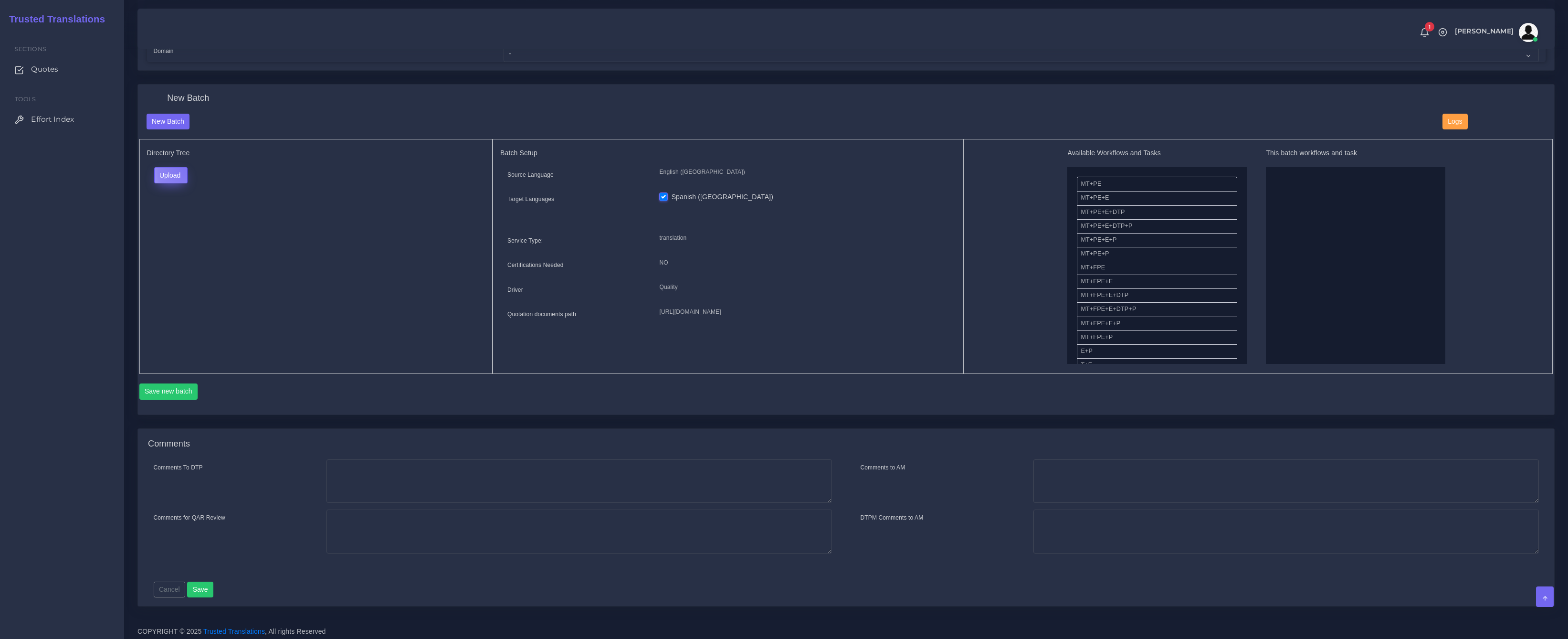
click at [187, 168] on button "Upload" at bounding box center [171, 175] width 33 height 16
click at [184, 207] on label "Files" at bounding box center [187, 211] width 66 height 12
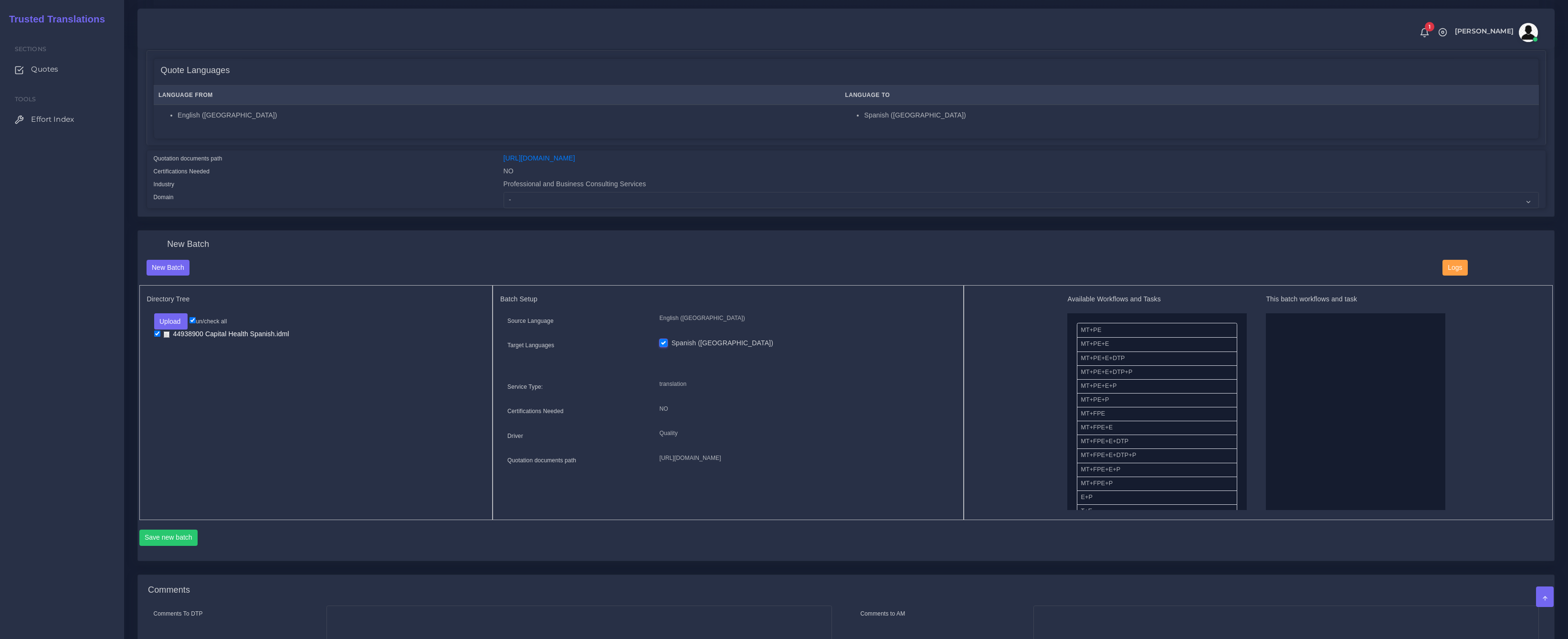
drag, startPoint x: 1087, startPoint y: 329, endPoint x: 1235, endPoint y: 361, distance: 151.4
drag, startPoint x: 1097, startPoint y: 436, endPoint x: 1308, endPoint y: 436, distance: 211.0
click at [174, 538] on button "Save new batch" at bounding box center [169, 538] width 59 height 16
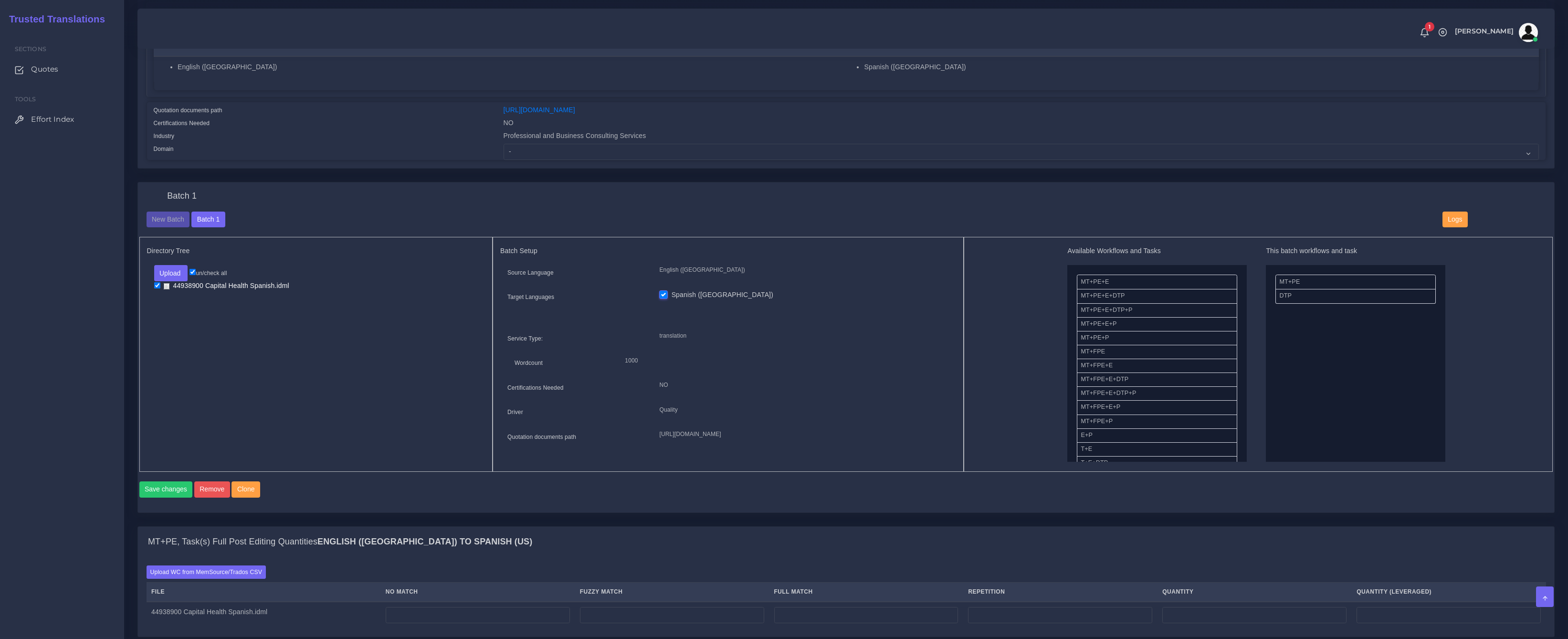
scroll to position [162, 0]
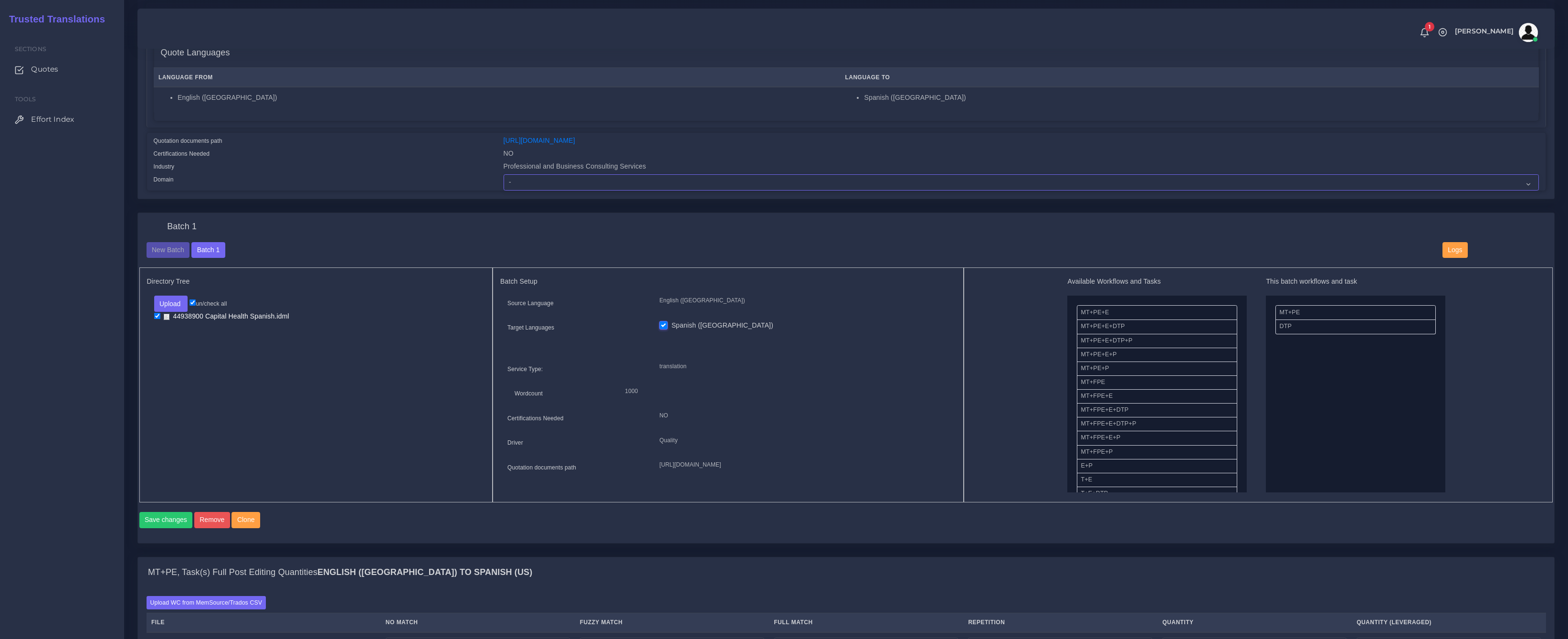
click at [625, 186] on select "- Advertising and Media Agriculture, Forestry and Fishing Architecture, Buildin…" at bounding box center [1021, 182] width 1035 height 16
select select "Professional and Business Consulting Services"
click at [503, 174] on select "- Advertising and Media Agriculture, Forestry and Fishing Architecture, Buildin…" at bounding box center [1021, 182] width 1035 height 16
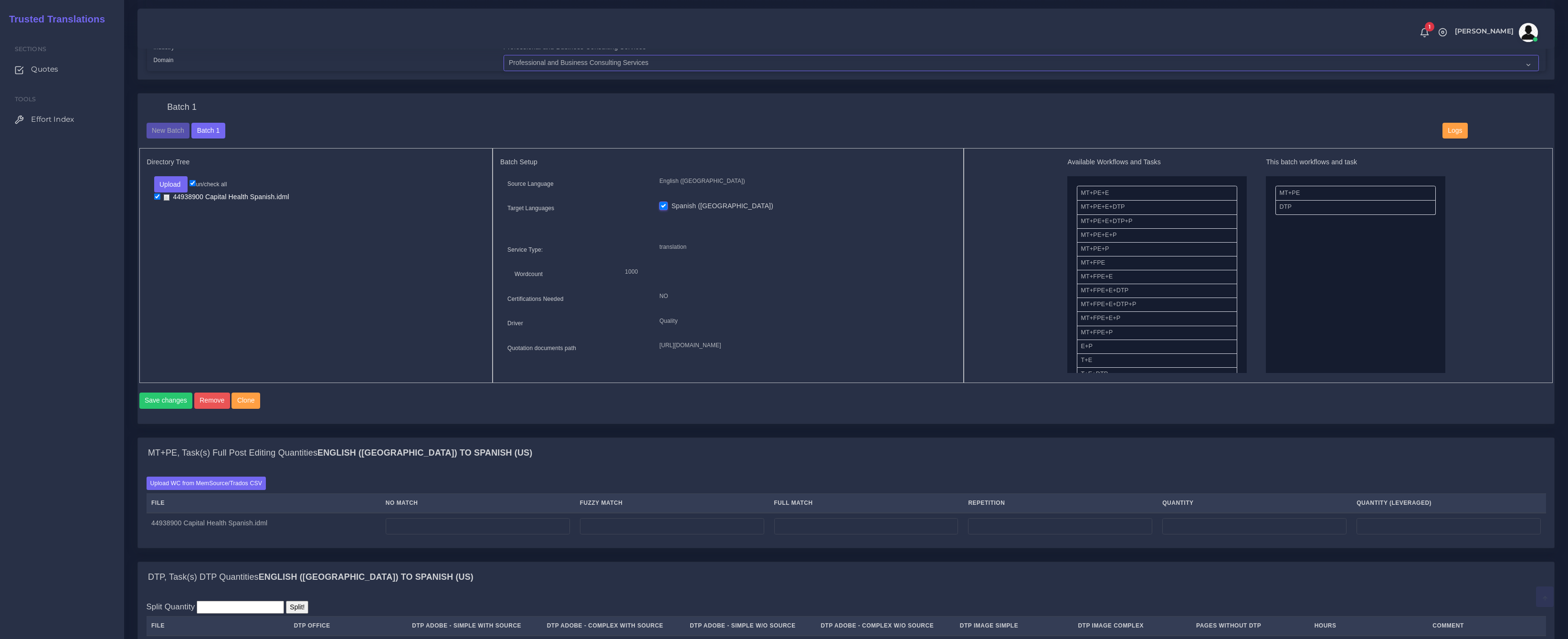
scroll to position [308, 0]
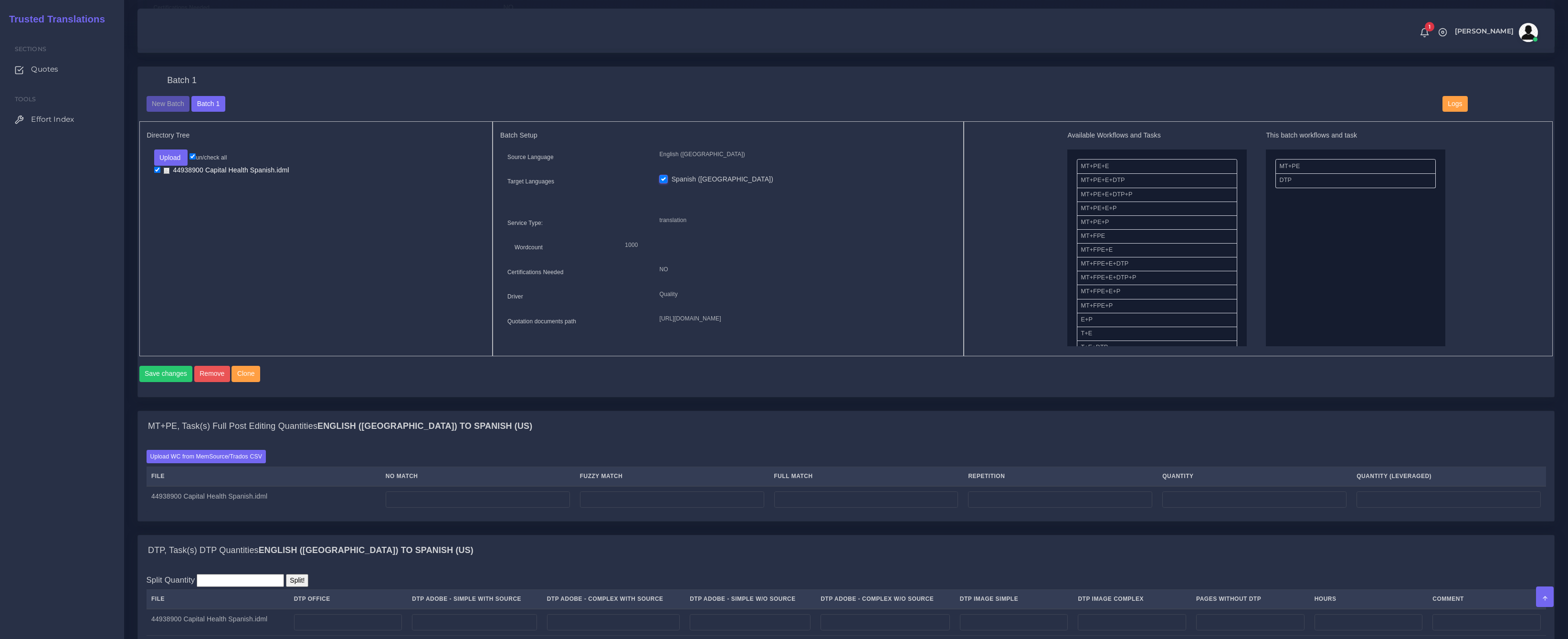
click at [569, 411] on div "Batch 1 New Batch Batch 1 Logs NO" at bounding box center [845, 238] width 1431 height 344
click at [220, 463] on label "Upload WC from MemSource/Trados CSV" at bounding box center [207, 456] width 120 height 13
click at [0, 0] on input "Upload WC from MemSource/Trados CSV" at bounding box center [0, 0] width 0 height 0
click at [230, 458] on label "Upload WC from MemSource/Trados CSV" at bounding box center [207, 456] width 120 height 13
click at [0, 0] on input "Upload WC from MemSource/Trados CSV" at bounding box center [0, 0] width 0 height 0
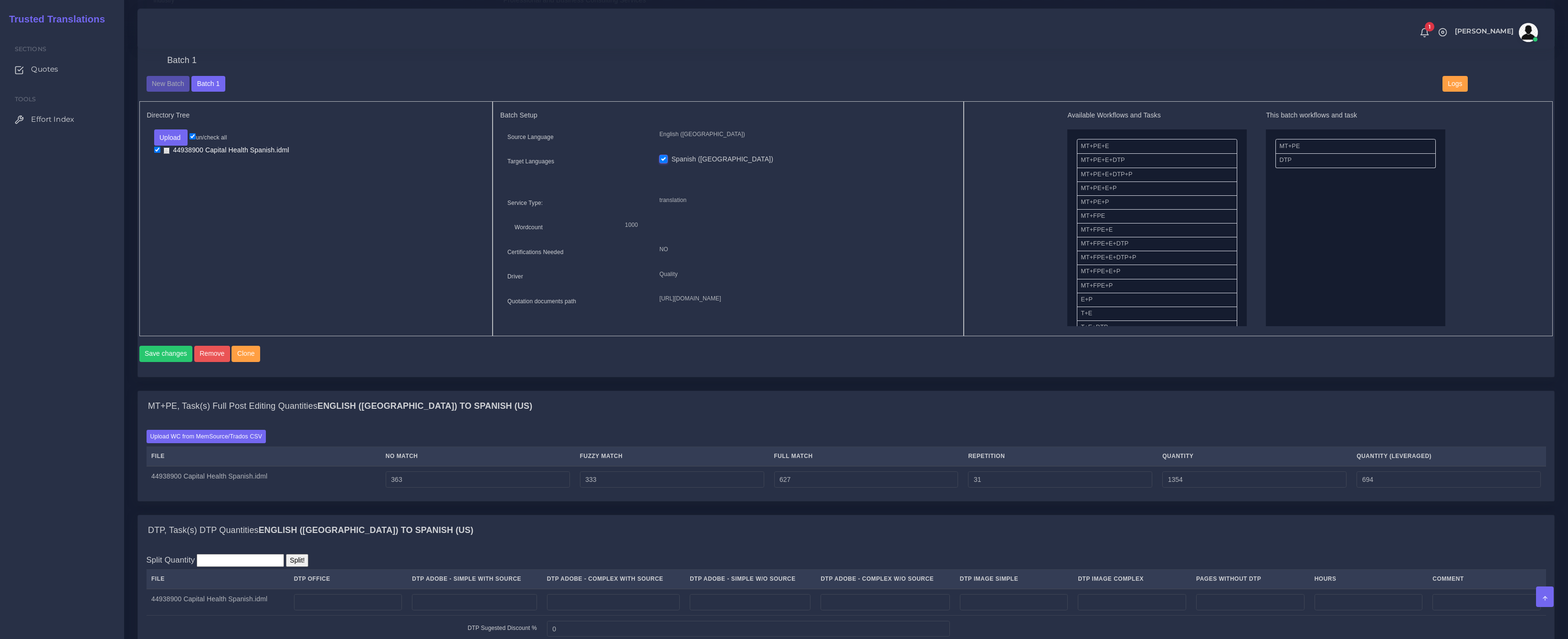
scroll to position [356, 0]
click at [870, 609] on input "number" at bounding box center [885, 602] width 129 height 16
click at [787, 608] on input "number" at bounding box center [750, 602] width 120 height 16
click at [675, 608] on input "number" at bounding box center [613, 602] width 133 height 16
type input "6"
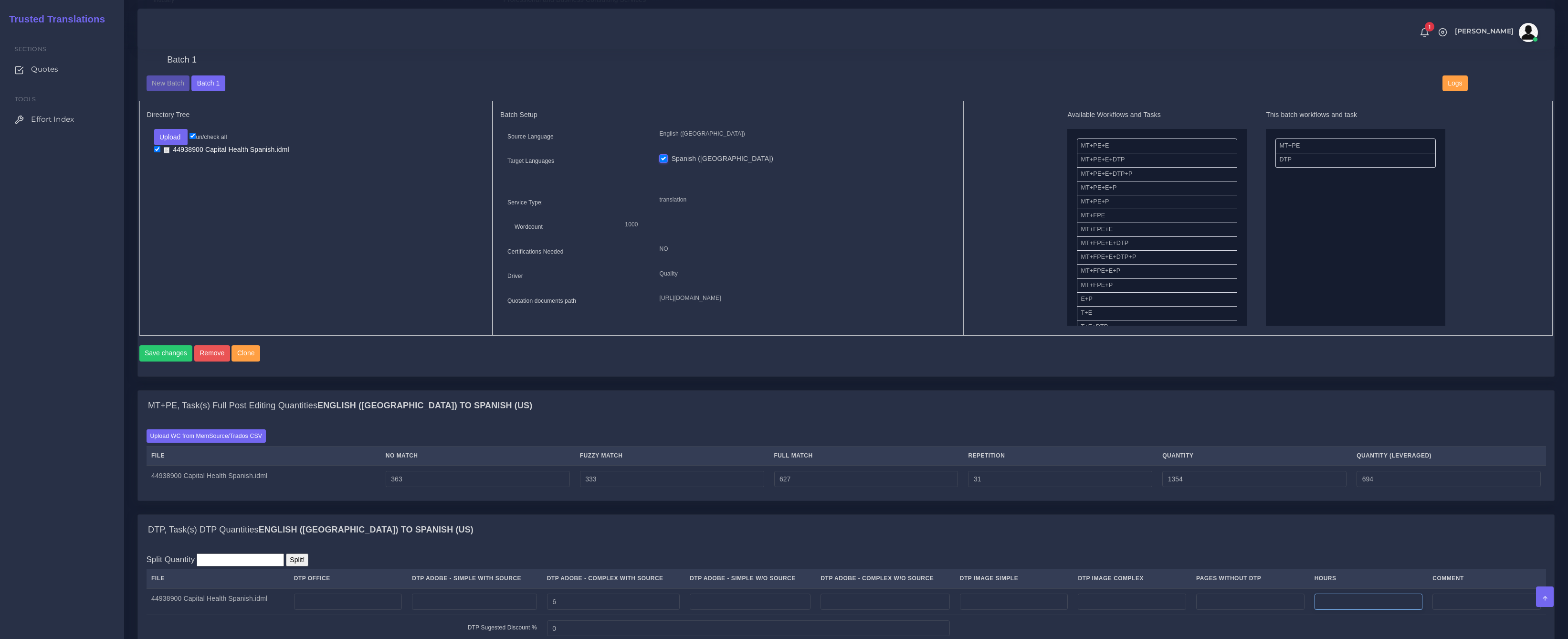
click at [1363, 609] on input "number" at bounding box center [1369, 602] width 108 height 16
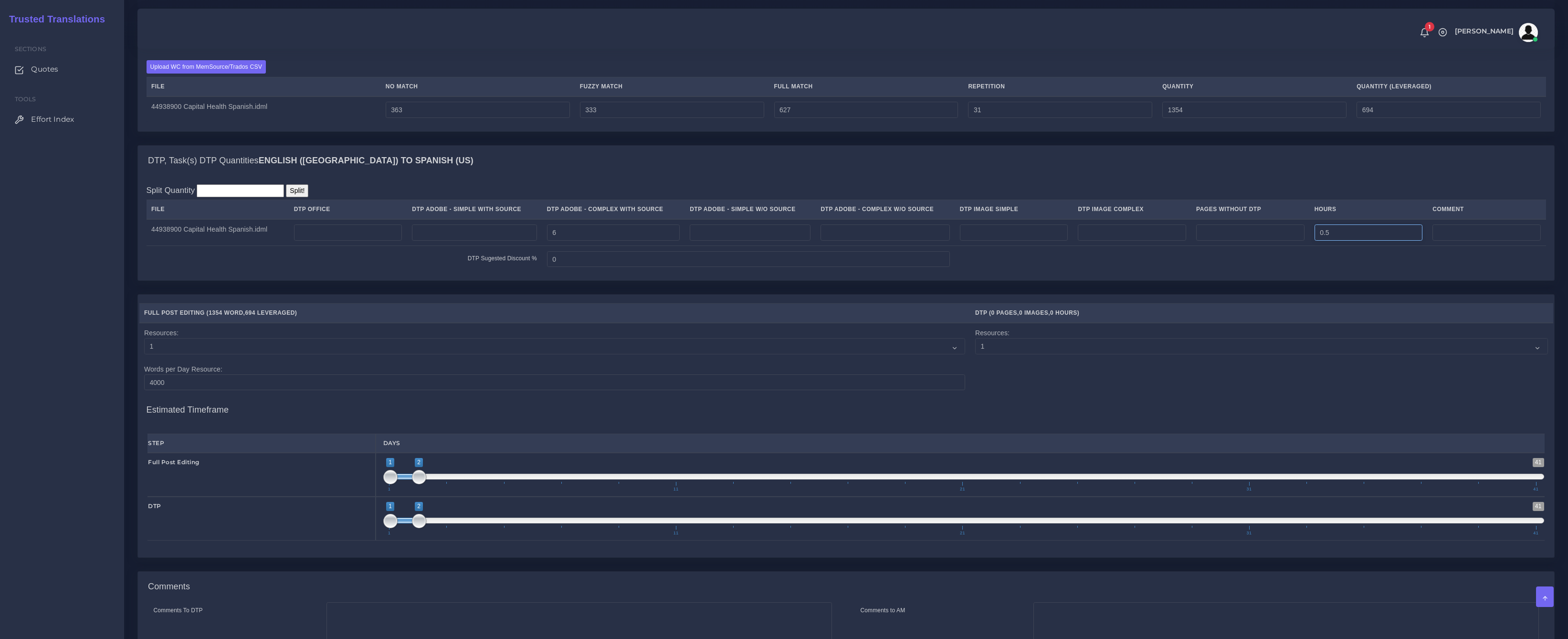
scroll to position [842, 0]
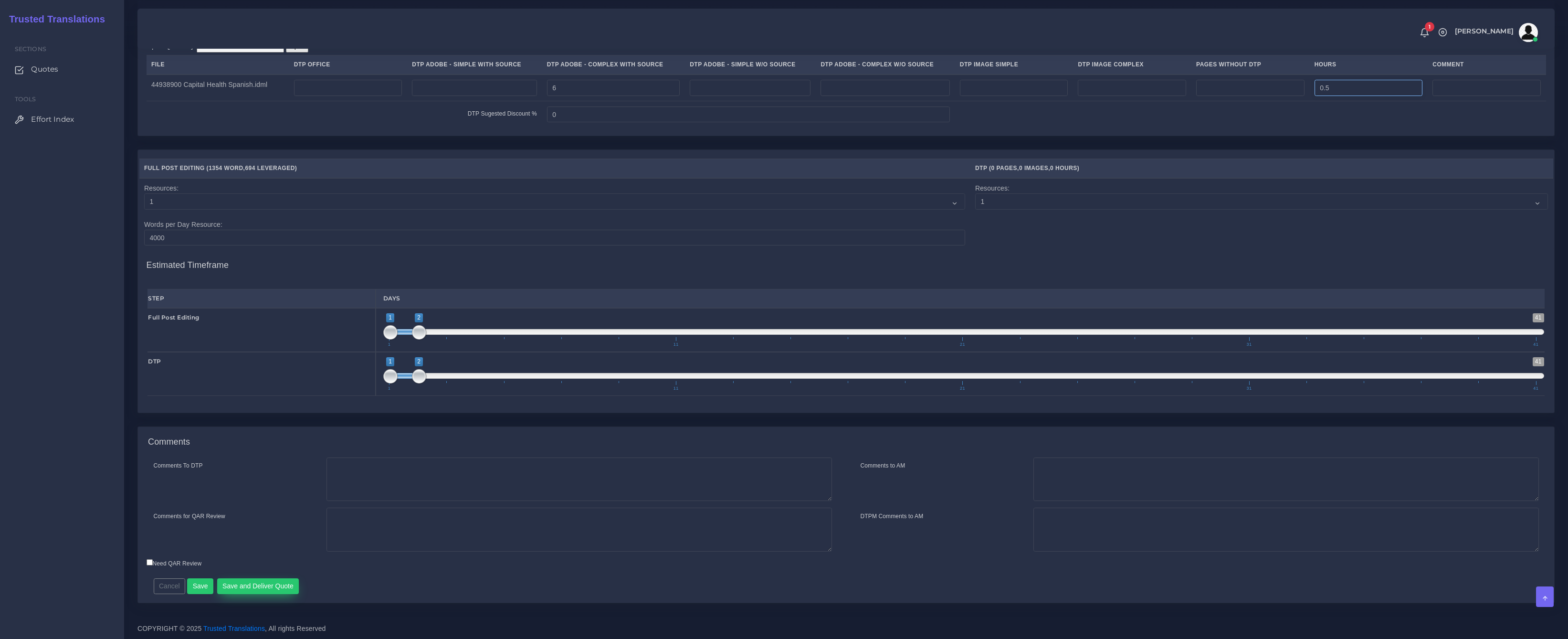
type input "0.5"
click at [258, 591] on button "Save and Deliver Quote" at bounding box center [258, 586] width 82 height 16
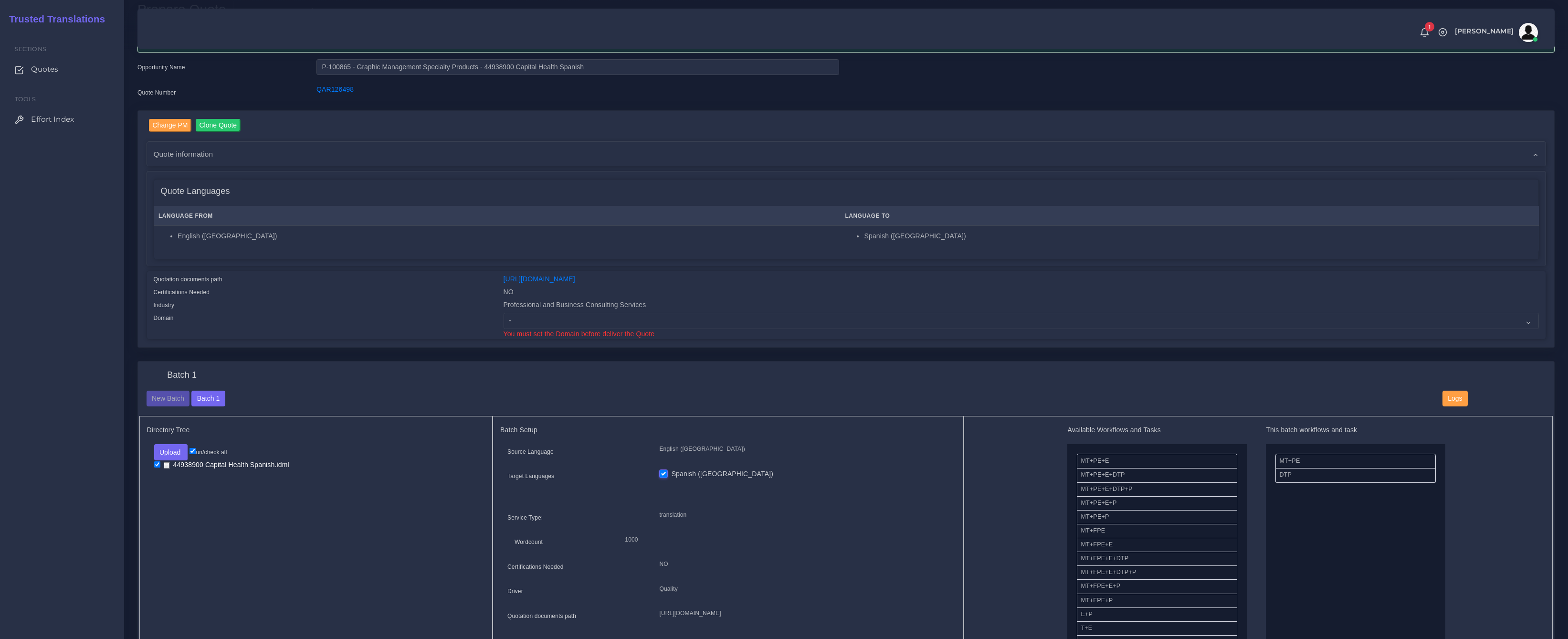
click at [602, 299] on div "Quotation documents path https://workdrive.zoho.com/fgoh3e43b1a1fe2124b65bedd7c…" at bounding box center [846, 306] width 1399 height 65
click at [597, 325] on select "- Advertising and Media Agriculture, Forestry and Fishing Architecture, Buildin…" at bounding box center [1021, 321] width 1035 height 16
select select "Professional and Business Consulting Services"
click at [503, 313] on select "- Advertising and Media Agriculture, Forestry and Fishing Architecture, Buildin…" at bounding box center [1021, 321] width 1035 height 16
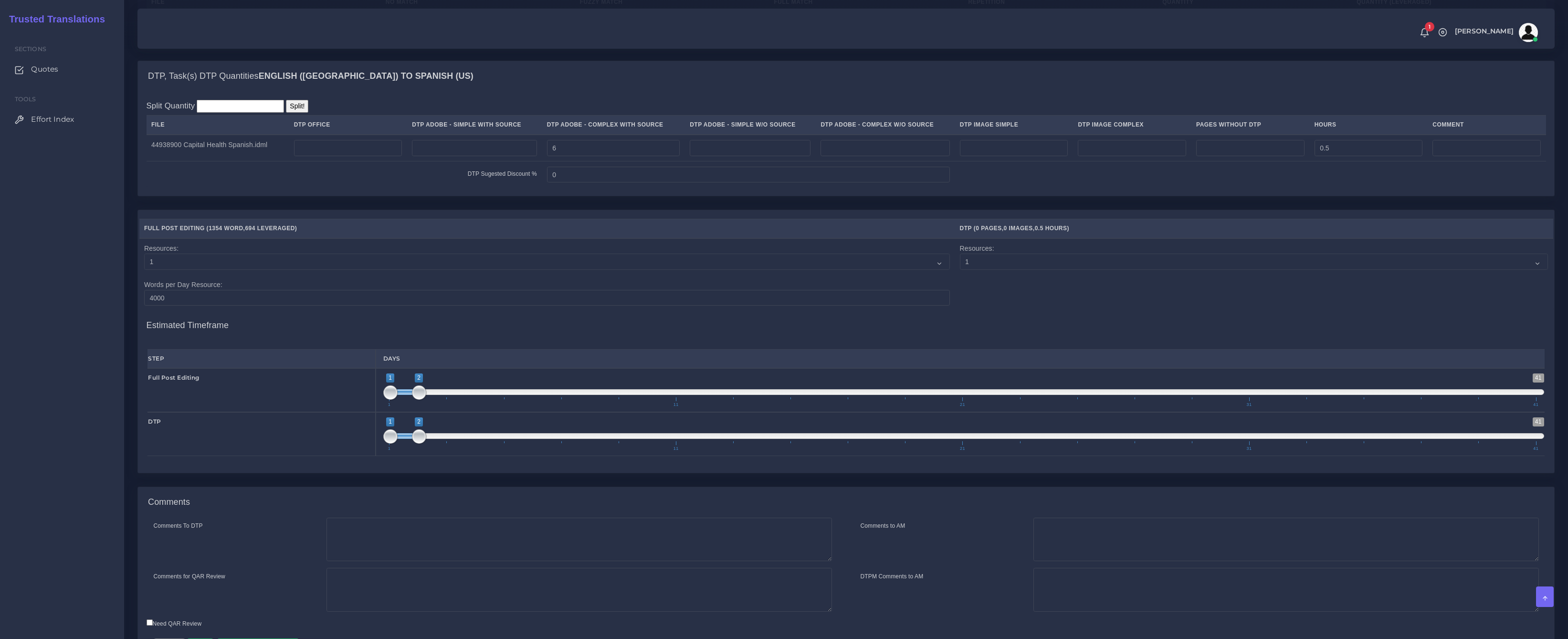
scroll to position [884, 0]
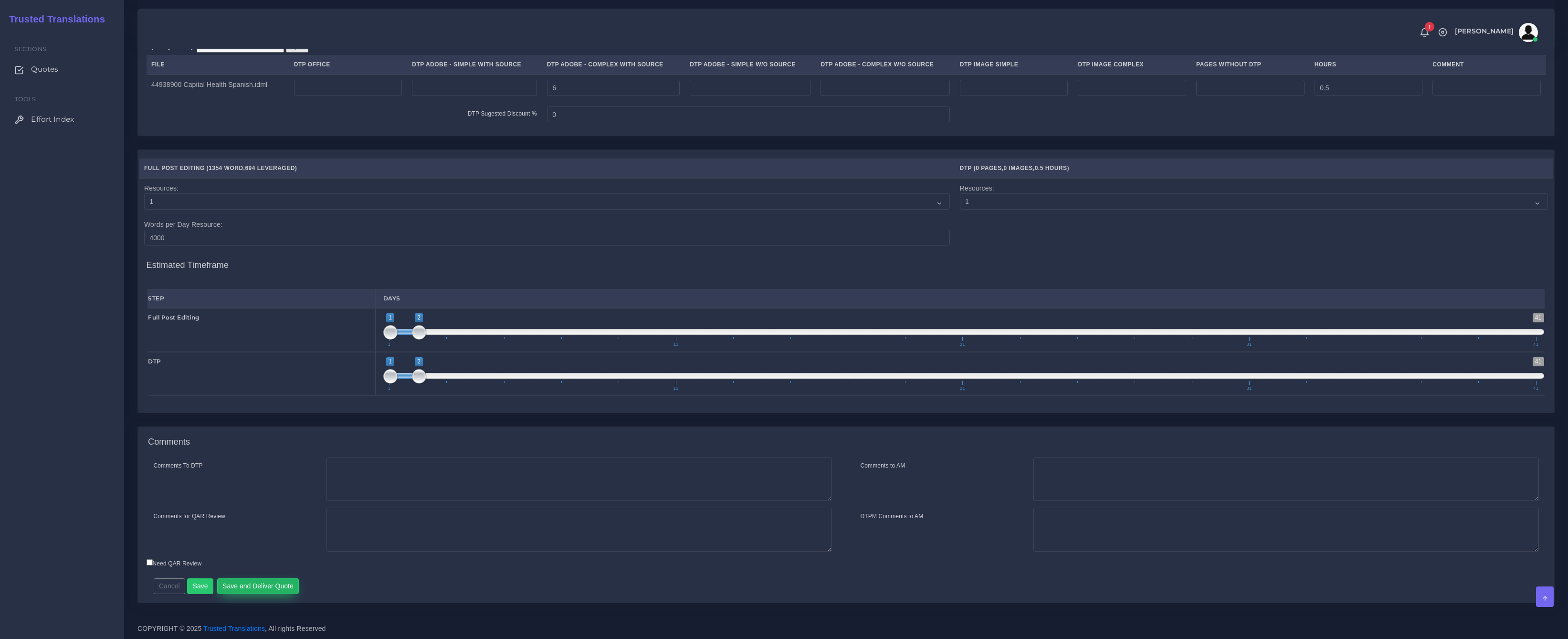
click at [286, 589] on button "Save and Deliver Quote" at bounding box center [258, 586] width 82 height 16
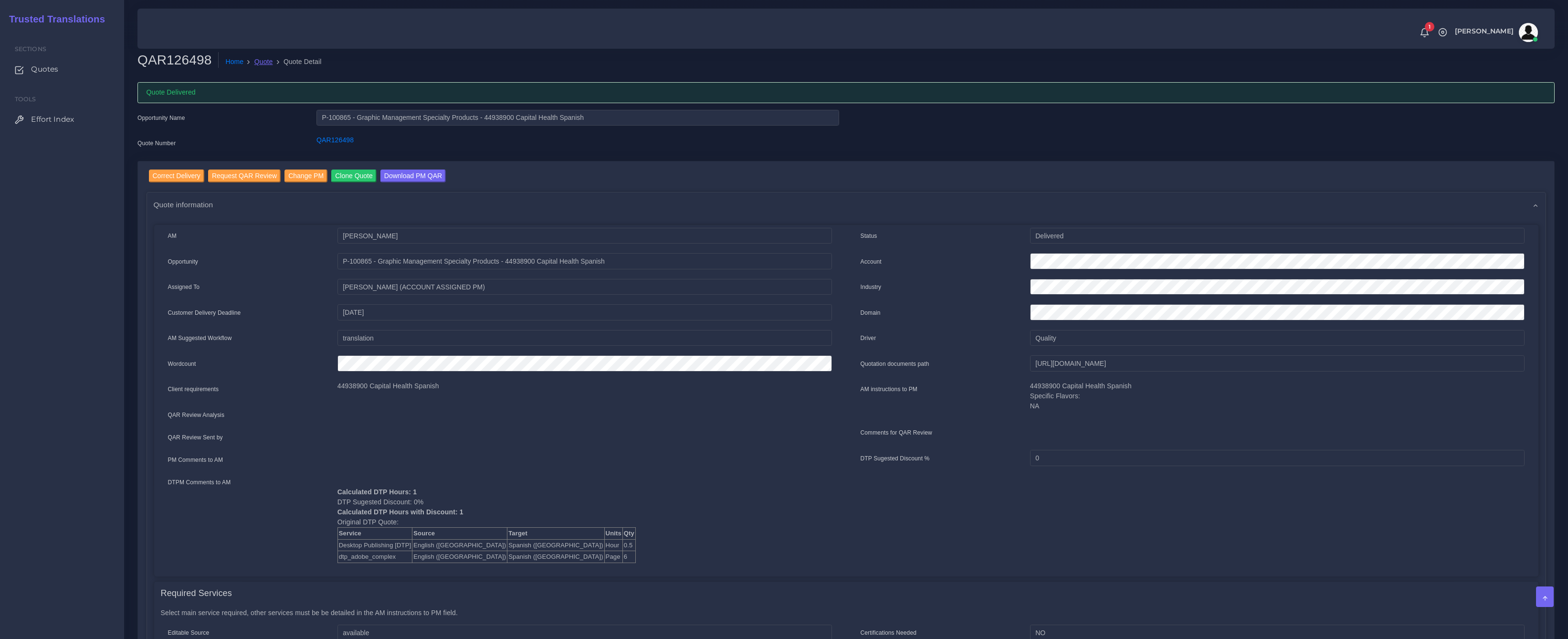
click at [263, 60] on link "Quote" at bounding box center [263, 61] width 18 height 10
